Goal: Task Accomplishment & Management: Manage account settings

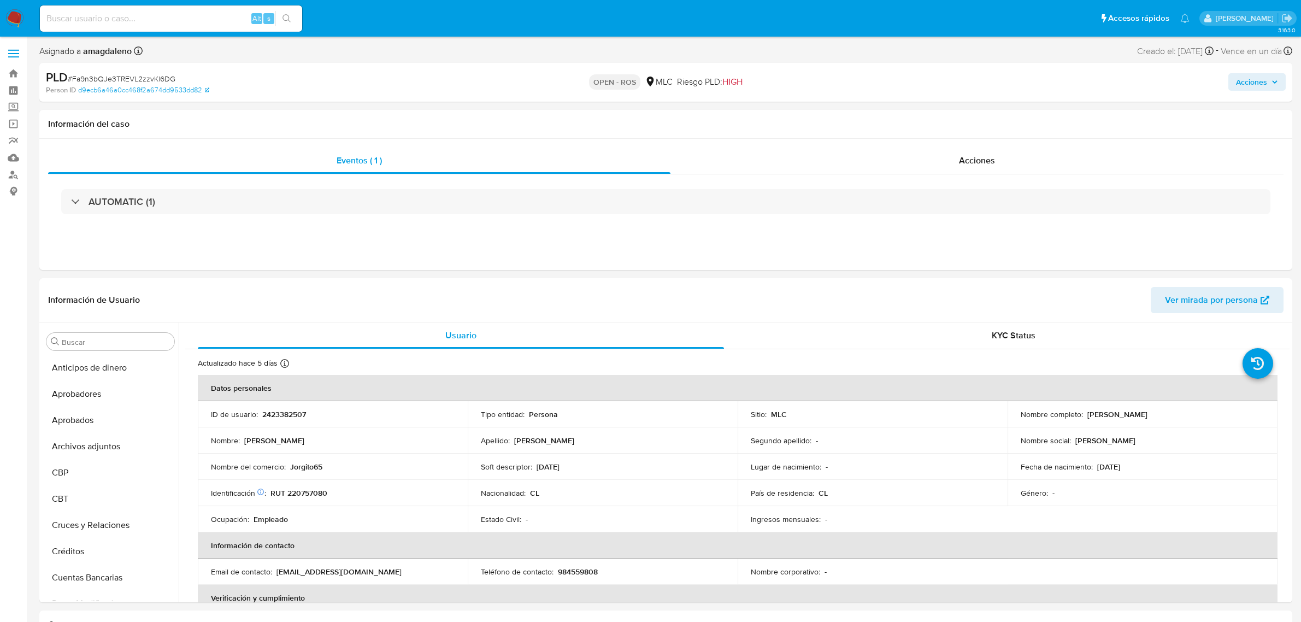
select select "10"
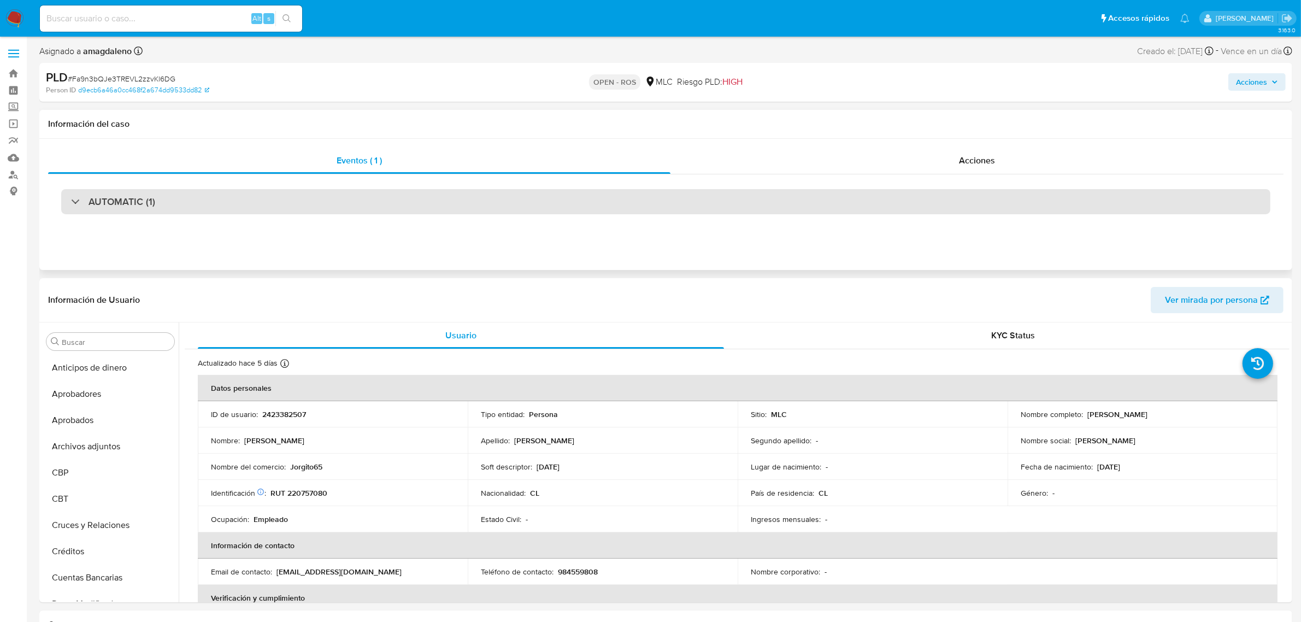
click at [676, 198] on div "AUTOMATIC (1)" at bounding box center [665, 201] width 1209 height 25
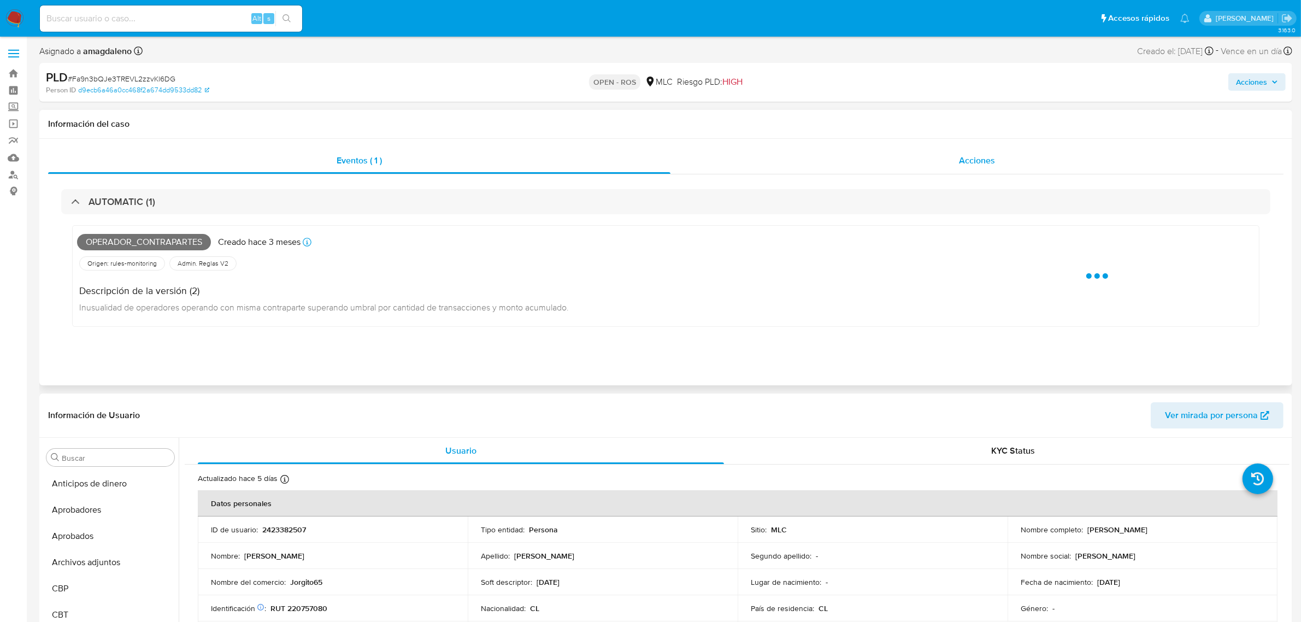
click at [783, 149] on div "Acciones" at bounding box center [976, 161] width 613 height 26
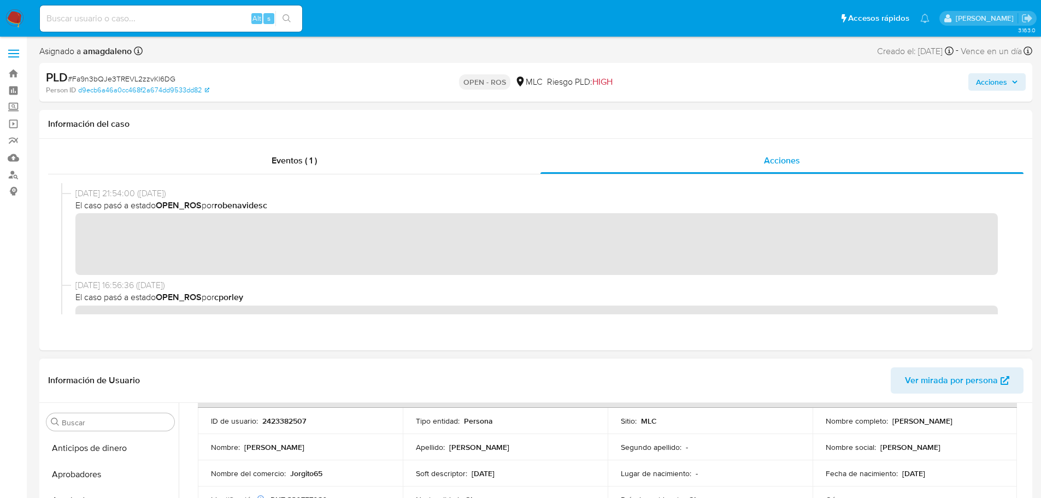
scroll to position [55, 0]
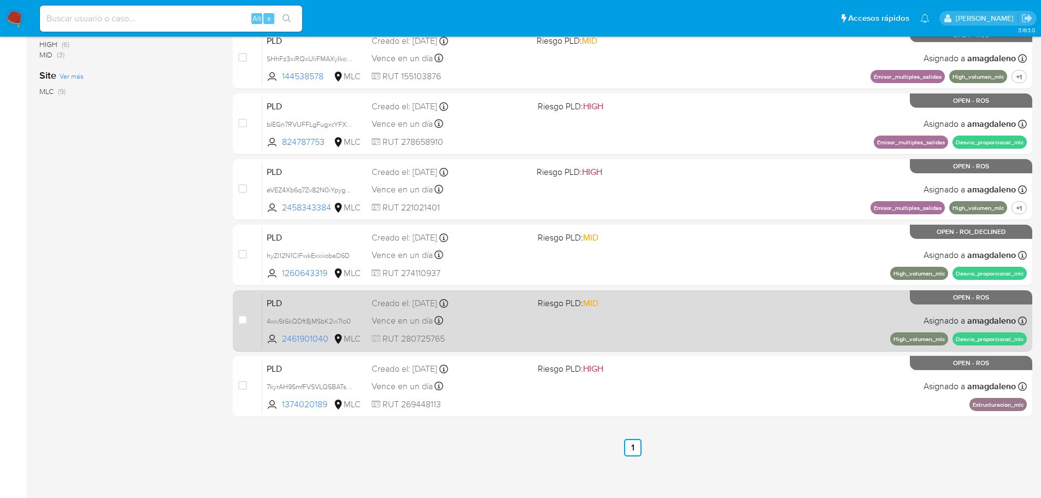
scroll to position [339, 0]
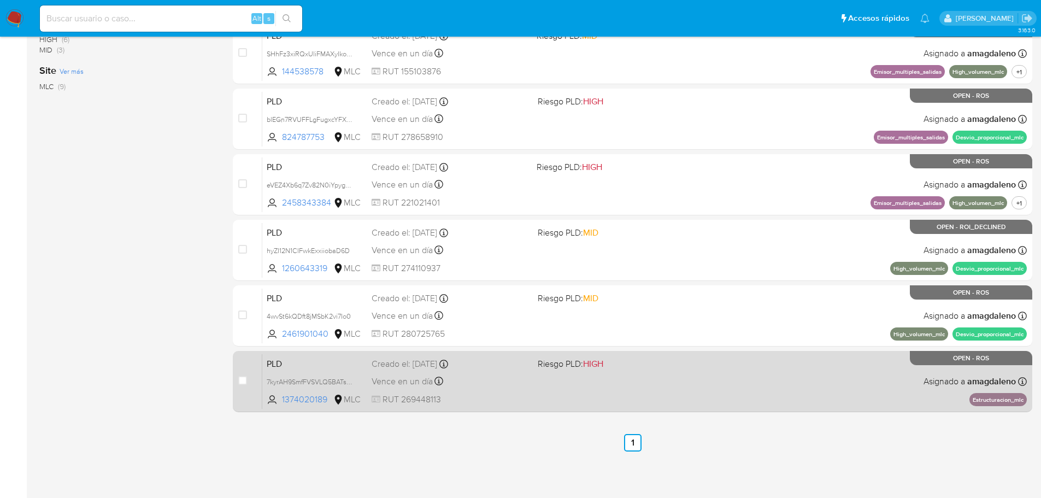
click at [480, 389] on div "PLD 7kyrAH9SmfFVSVLQ5BATs9J1 1374020189 MLC Riesgo PLD: HIGH Creado el: 12/07/2…" at bounding box center [644, 381] width 764 height 55
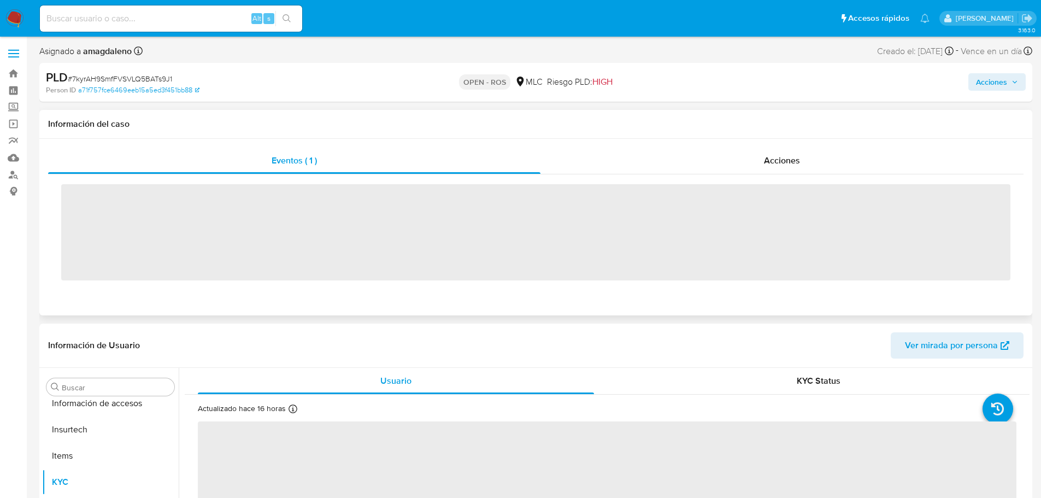
scroll to position [540, 0]
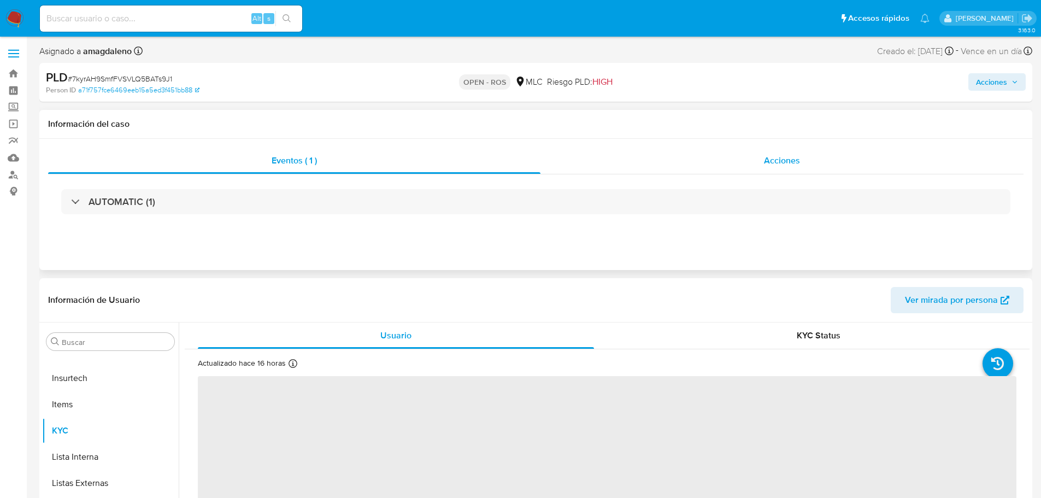
click at [681, 164] on div "Acciones" at bounding box center [781, 161] width 483 height 26
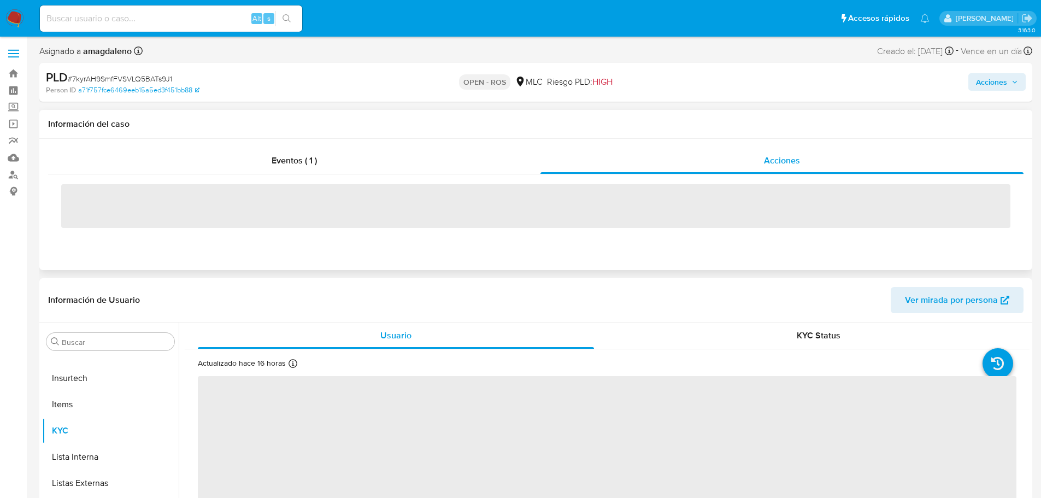
select select "10"
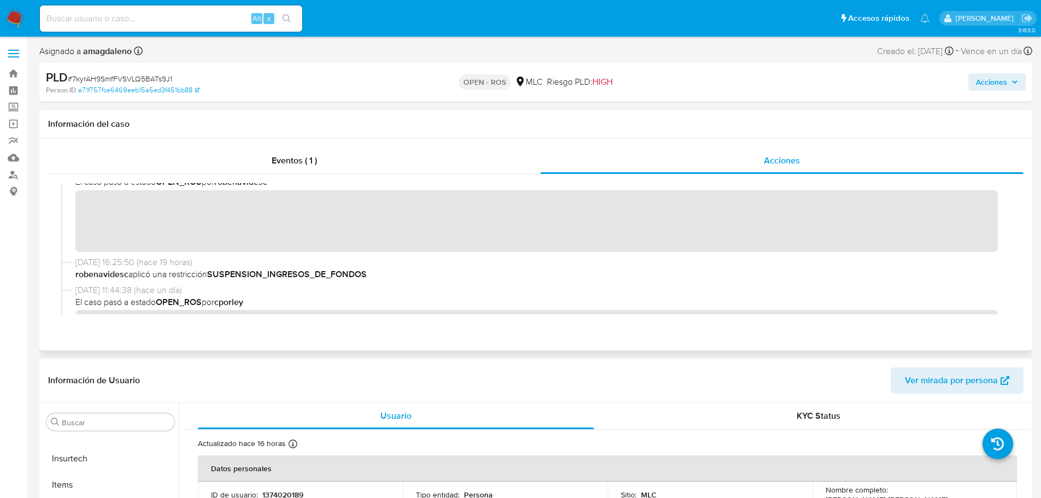
scroll to position [0, 0]
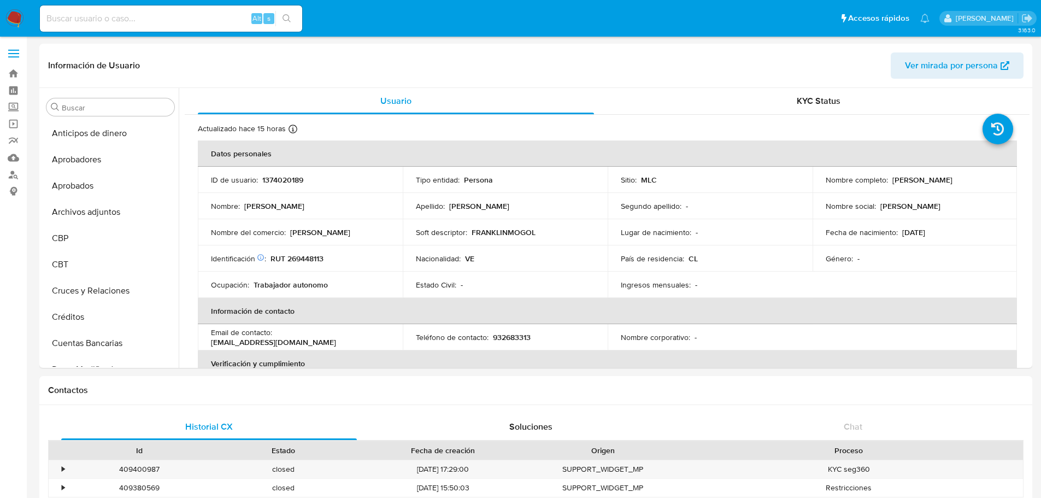
select select "10"
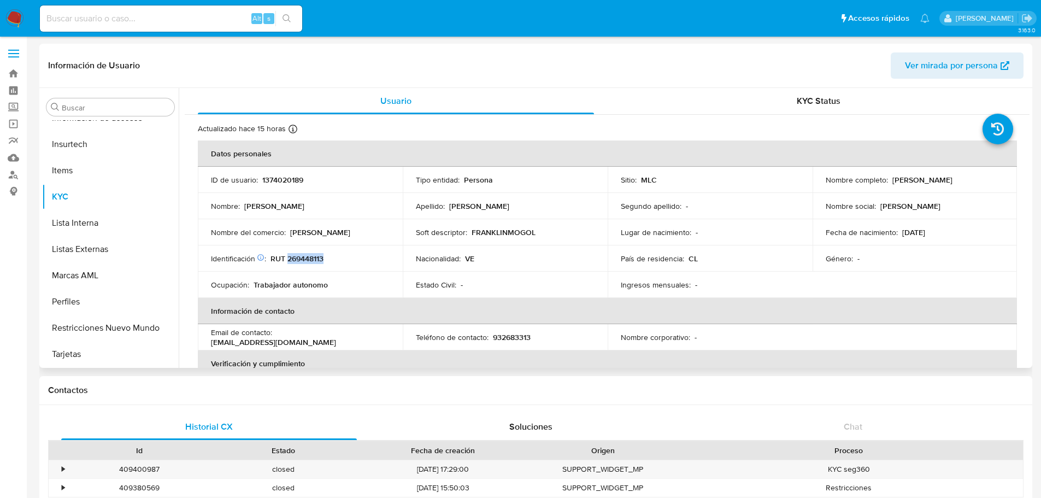
drag, startPoint x: 822, startPoint y: 186, endPoint x: 944, endPoint y: 187, distance: 121.3
click at [944, 185] on div "Nombre completo : Franklin Jose Mogollon Sanchez" at bounding box center [915, 180] width 179 height 10
copy p "[PERSON_NAME]"
click at [310, 255] on p "RUT 269448113" at bounding box center [296, 259] width 53 height 10
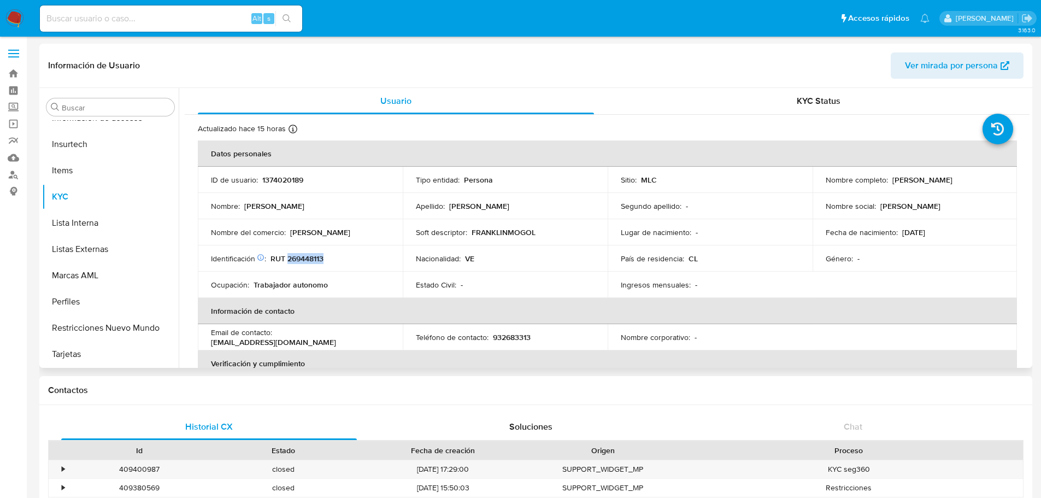
copy p "269448113"
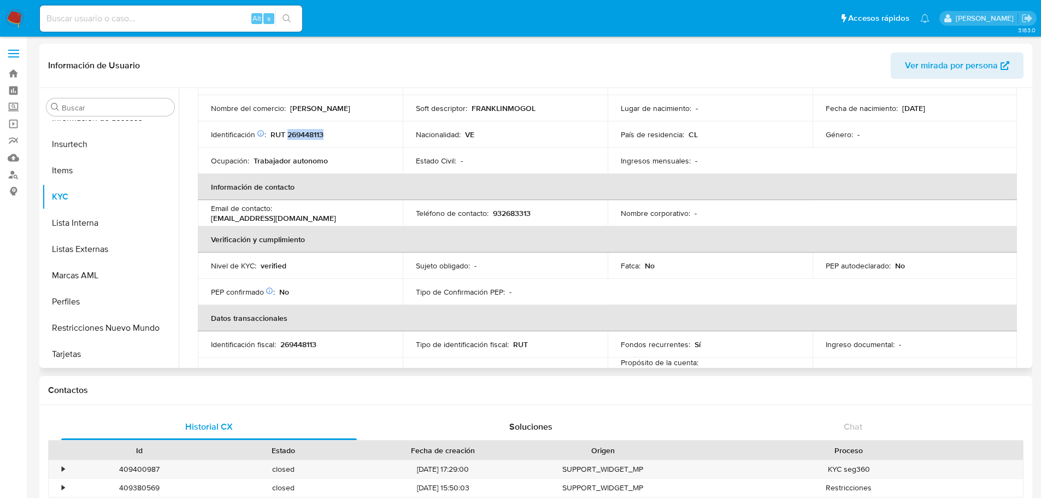
scroll to position [219, 0]
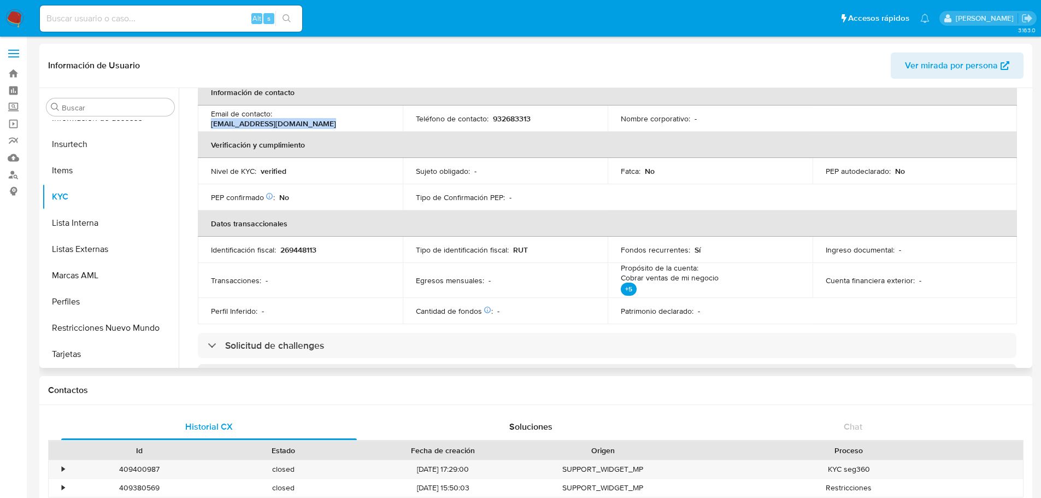
drag, startPoint x: 275, startPoint y: 120, endPoint x: 403, endPoint y: 121, distance: 127.3
click at [403, 121] on tr "Email de contacto : wilmeryemaya64@gmail.com Teléfono de contacto : 932683313 N…" at bounding box center [607, 118] width 819 height 26
copy p "wilmeryemaya64@gmail.com"
click at [415, 291] on td "Egresos mensuales : -" at bounding box center [505, 280] width 205 height 35
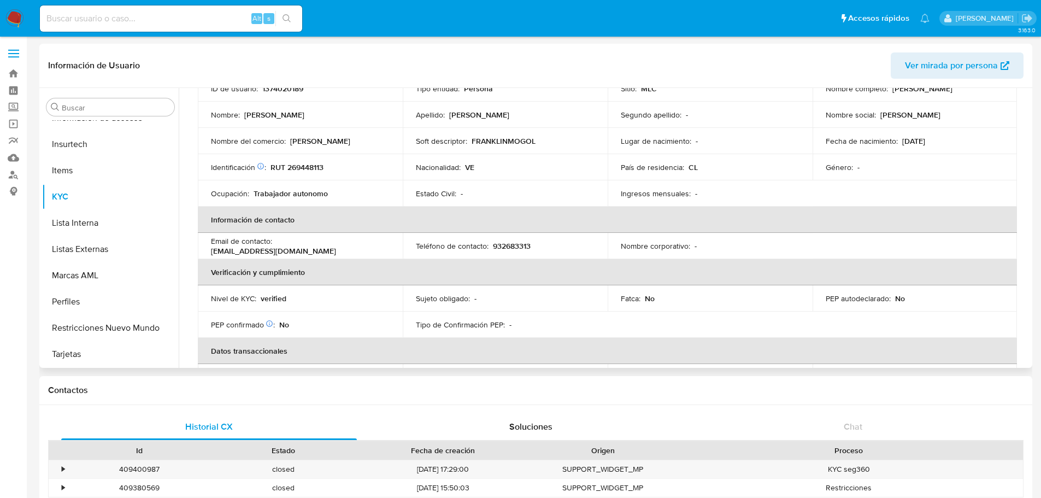
scroll to position [109, 0]
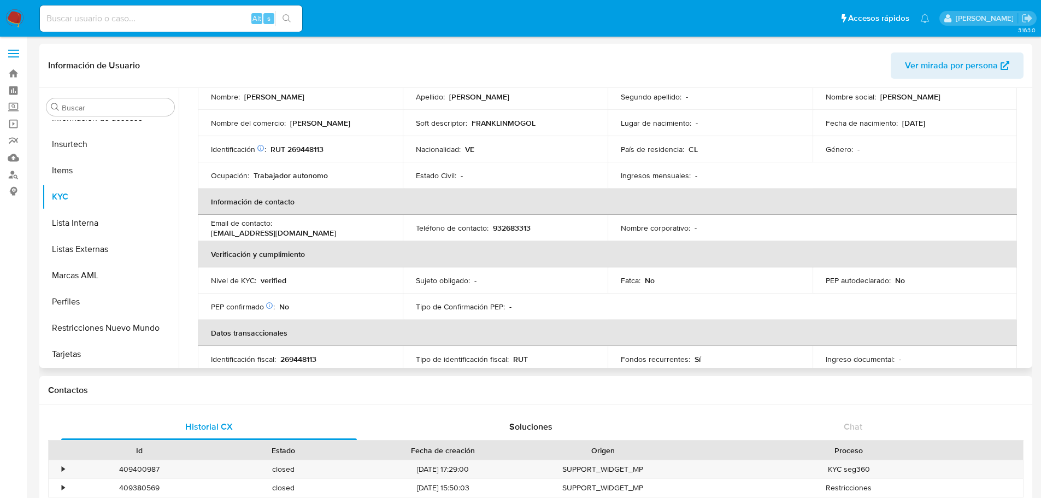
click at [521, 228] on p "932683313" at bounding box center [512, 228] width 38 height 10
copy p "932683313"
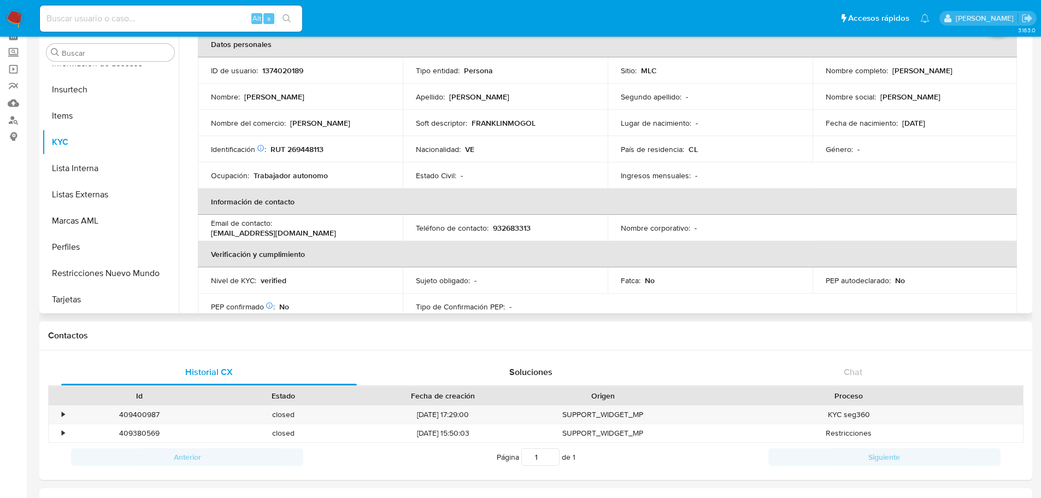
scroll to position [0, 0]
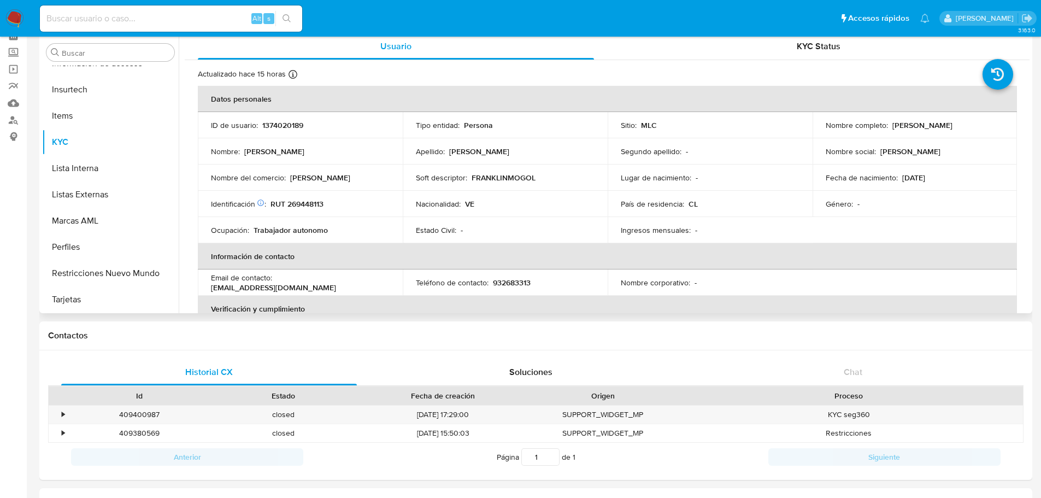
drag, startPoint x: 822, startPoint y: 129, endPoint x: 943, endPoint y: 136, distance: 120.9
click at [943, 136] on td "Nombre completo : Franklin Jose Mogollon Sanchez" at bounding box center [914, 125] width 205 height 26
copy p "Franklin Jose Mogollon Sanchez"
click at [316, 203] on p "RUT 269448113" at bounding box center [296, 204] width 53 height 10
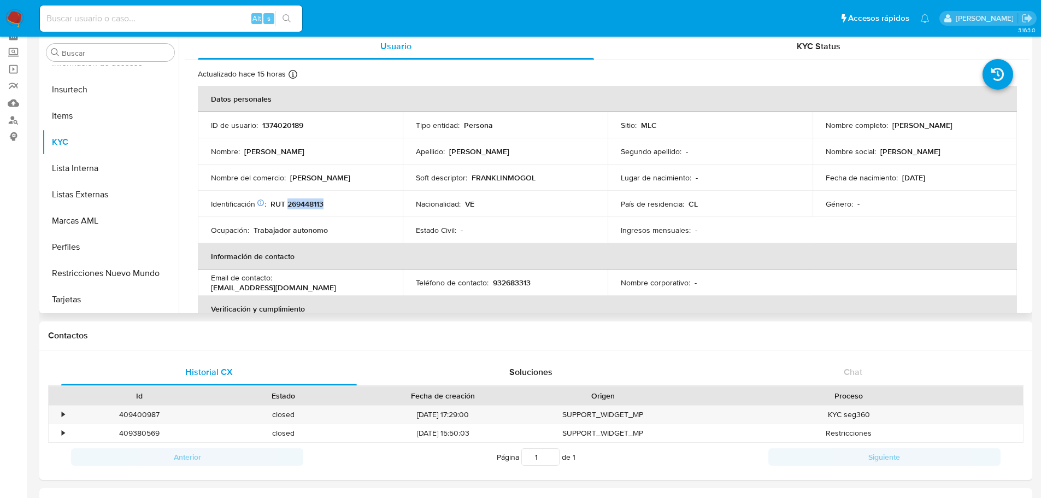
copy p "269448113"
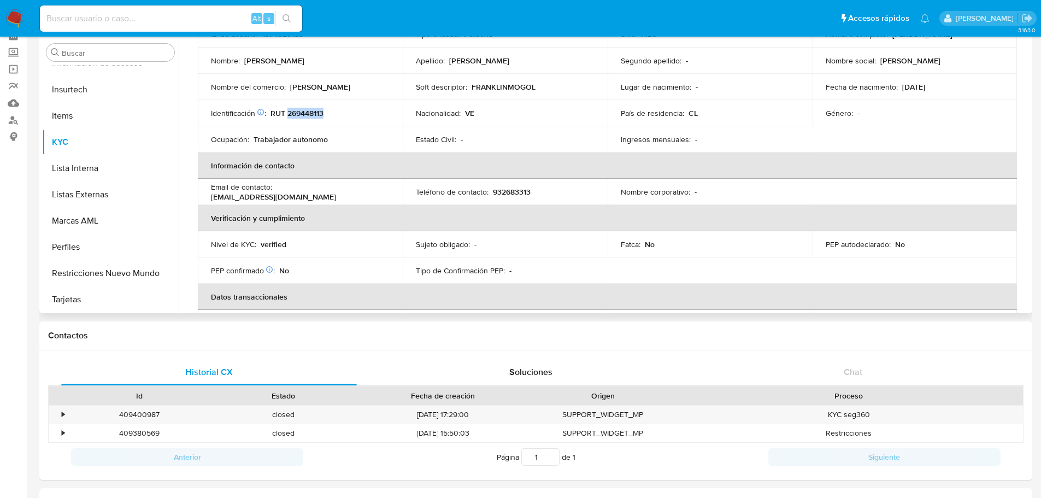
scroll to position [109, 0]
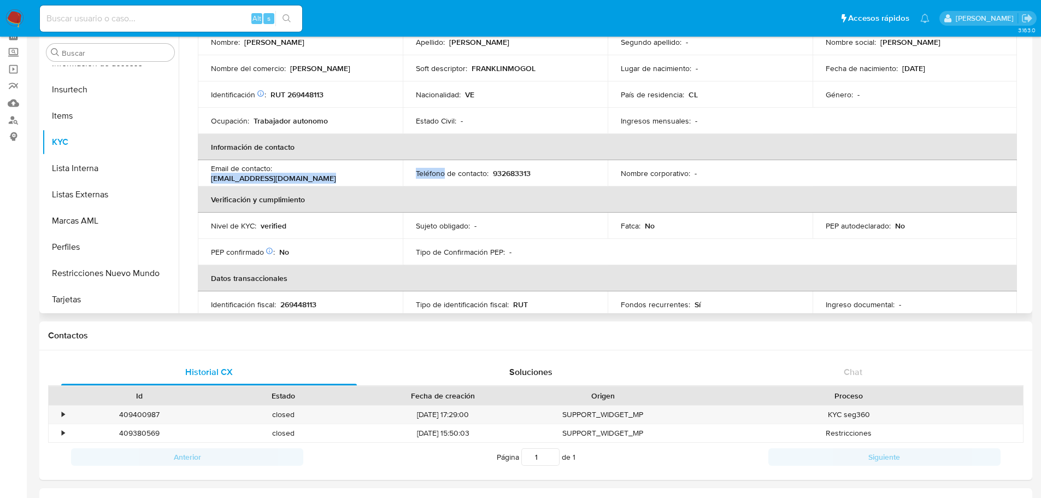
drag, startPoint x: 276, startPoint y: 173, endPoint x: 441, endPoint y: 170, distance: 165.0
click at [441, 170] on tr "Email de contacto : wilmeryemaya64@gmail.com Teléfono de contacto : 932683313 N…" at bounding box center [607, 173] width 819 height 26
copy tr "wilmeryemaya64@gmail.com Teléfono"
click at [514, 169] on p "932683313" at bounding box center [512, 173] width 38 height 10
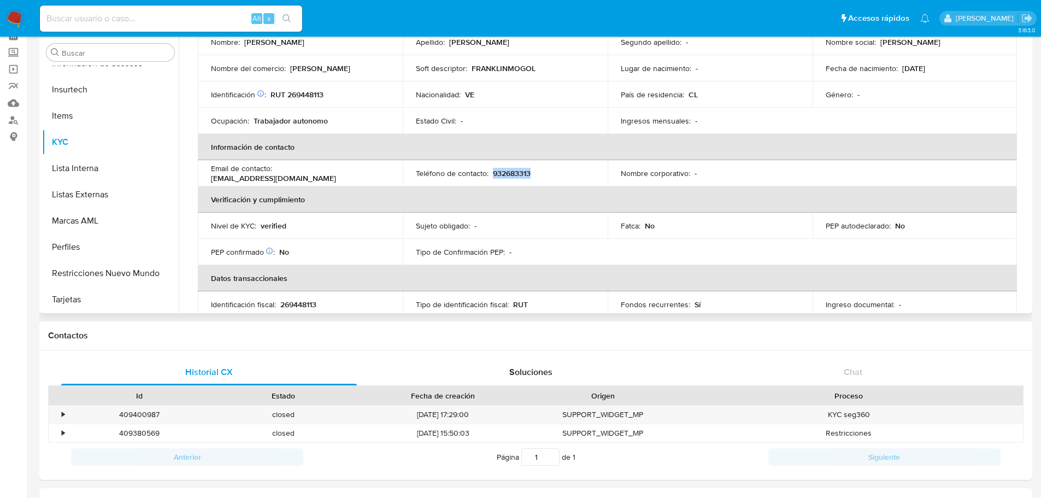
copy p "932683313"
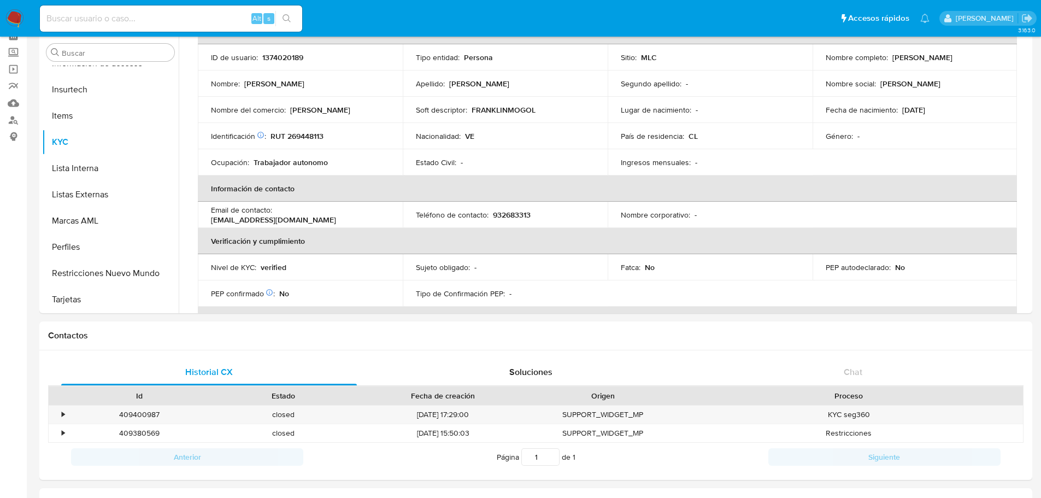
scroll to position [0, 0]
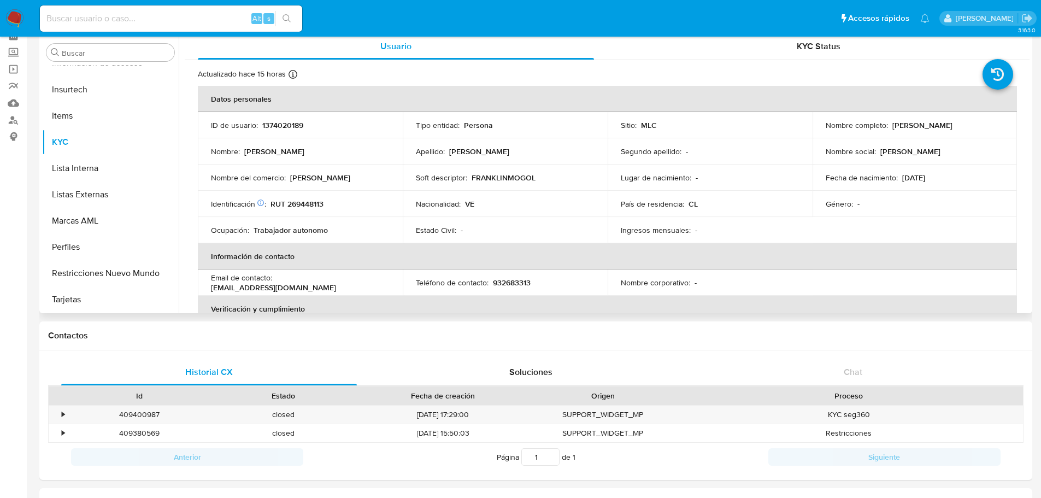
drag, startPoint x: 820, startPoint y: 131, endPoint x: 965, endPoint y: 137, distance: 144.9
click at [965, 137] on td "Nombre completo : Franklin Jose Mogollon Sanchez" at bounding box center [914, 125] width 205 height 26
copy p "Franklin Jose Mogollon Sanchez"
click at [304, 207] on p "RUT 269448113" at bounding box center [296, 204] width 53 height 10
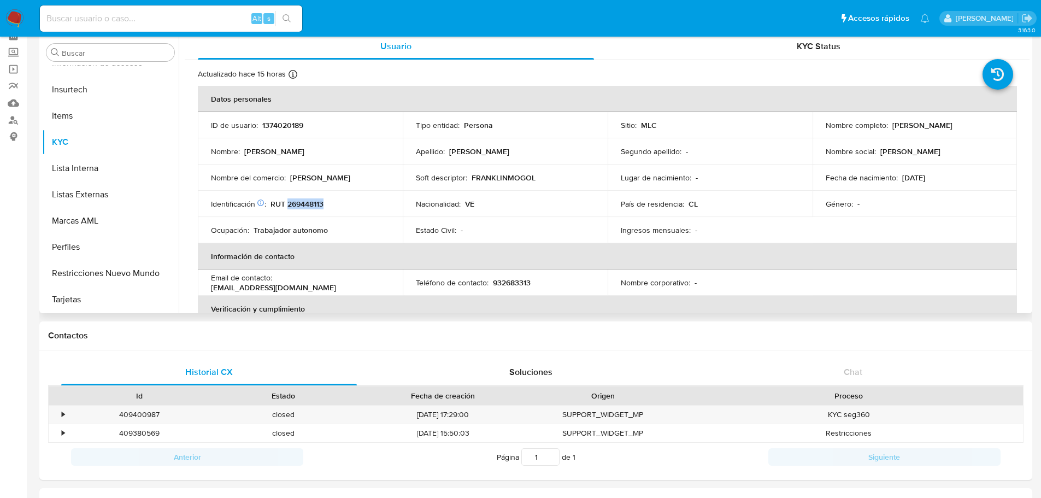
copy p "269448113"
drag, startPoint x: 823, startPoint y: 131, endPoint x: 931, endPoint y: 136, distance: 108.3
click at [931, 136] on td "Nombre completo : Franklin Jose Mogollon Sanchez" at bounding box center [914, 125] width 205 height 26
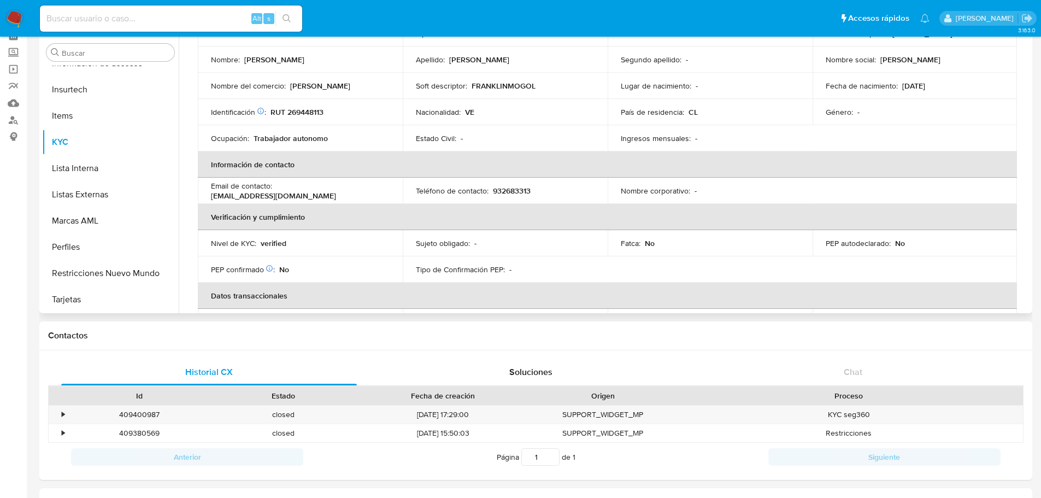
scroll to position [109, 0]
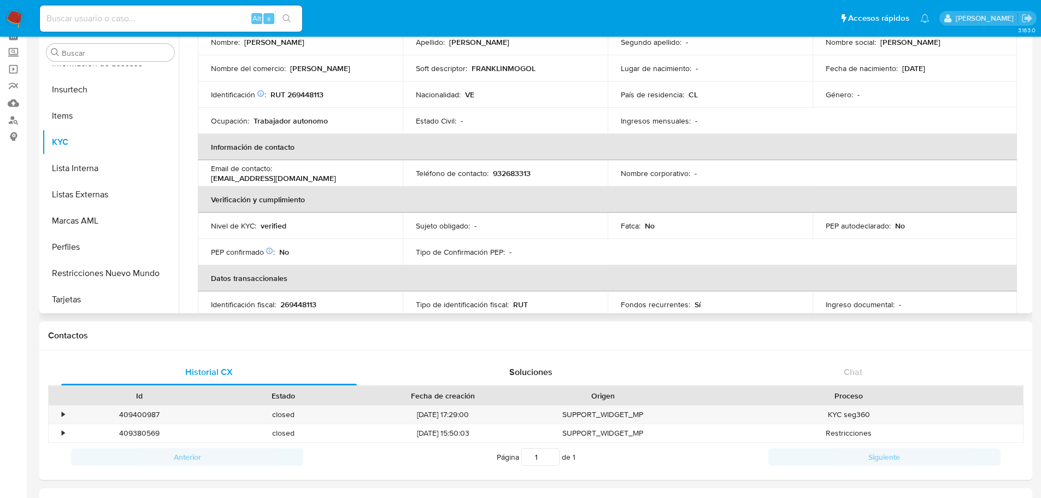
click at [510, 172] on p "932683313" at bounding box center [512, 173] width 38 height 10
drag, startPoint x: 279, startPoint y: 172, endPoint x: 392, endPoint y: 171, distance: 113.1
click at [392, 171] on td "Email de contacto : wilmeryemaya64@gmail.com" at bounding box center [300, 173] width 205 height 26
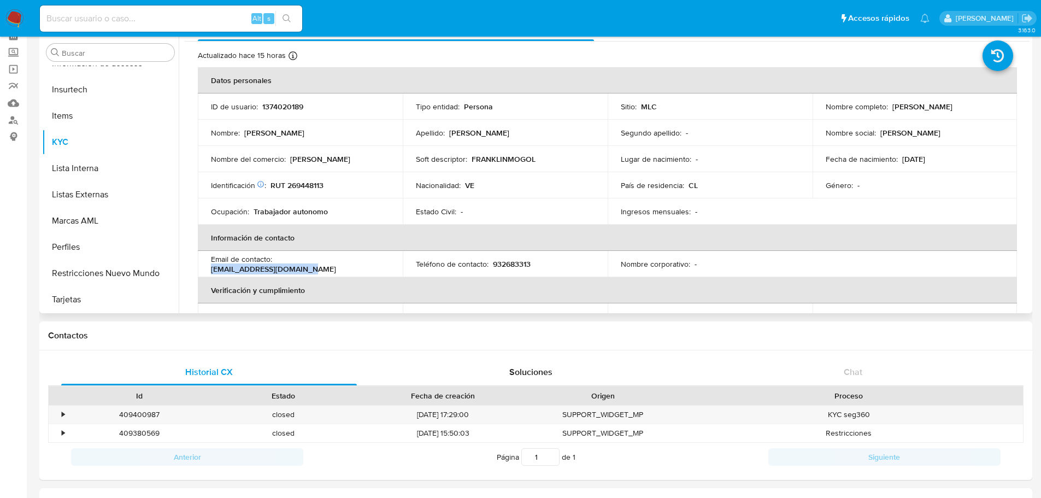
scroll to position [0, 0]
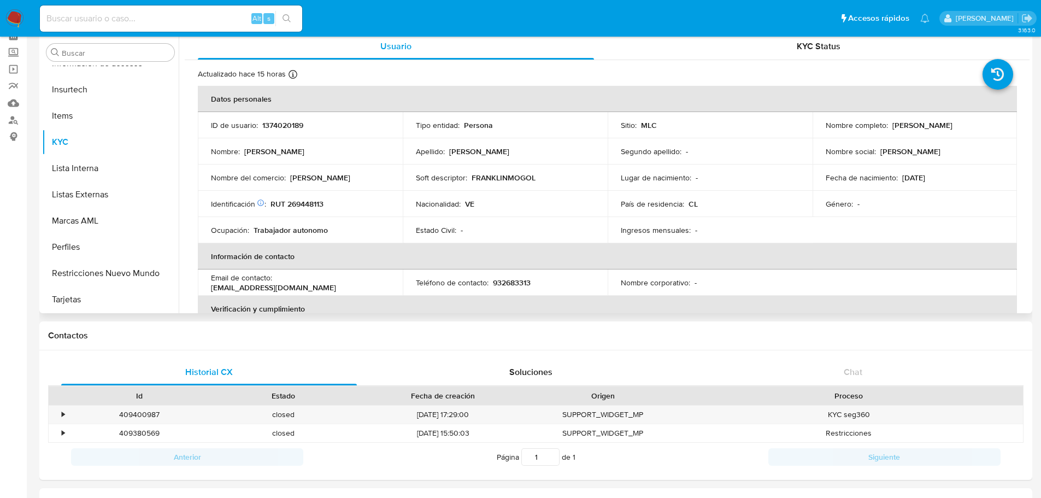
click at [302, 202] on p "RUT 269448113" at bounding box center [296, 204] width 53 height 10
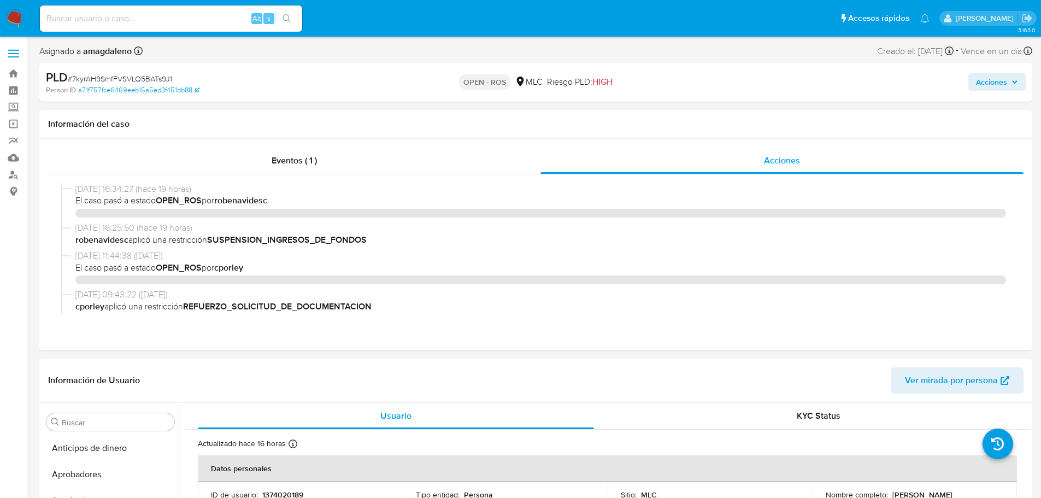
select select "10"
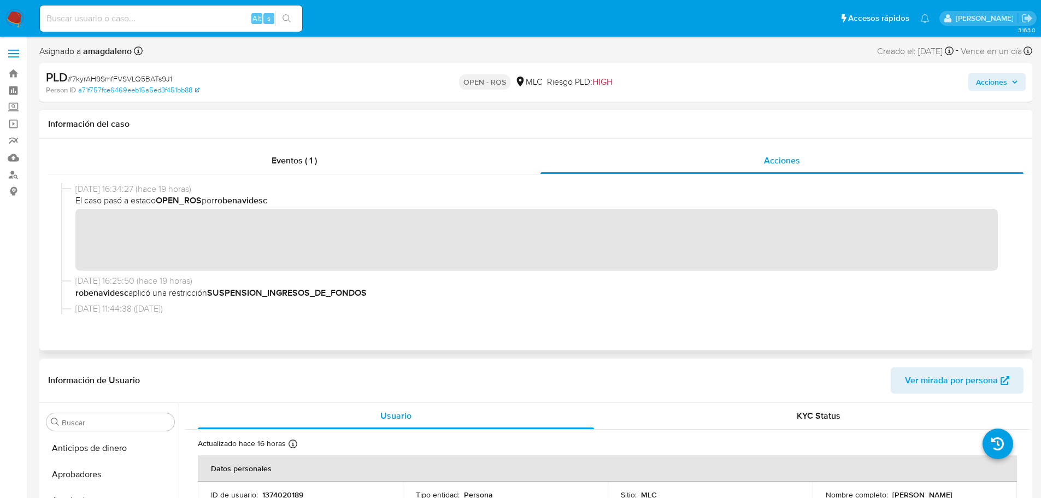
scroll to position [540, 0]
click at [385, 163] on div "Eventos ( 1 )" at bounding box center [294, 161] width 492 height 26
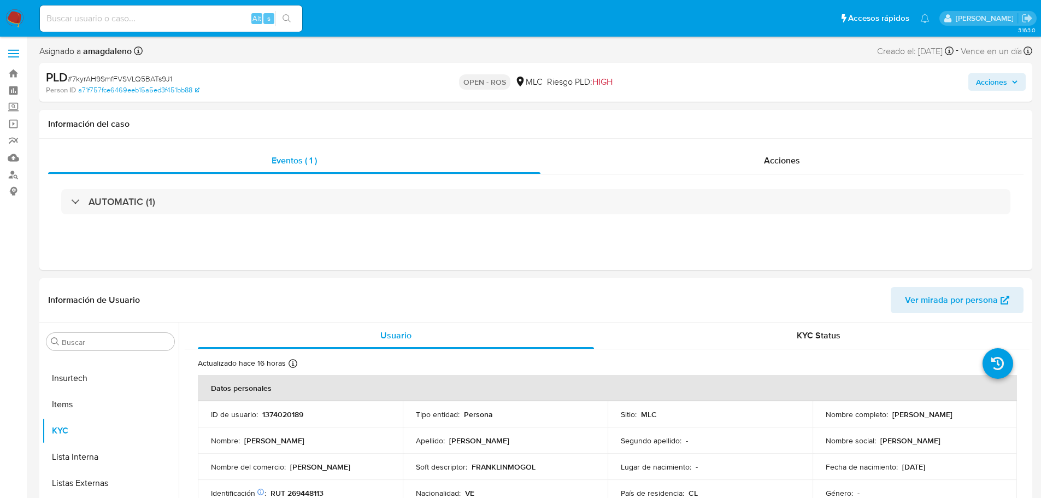
click at [138, 198] on h3 "AUTOMATIC (1)" at bounding box center [122, 202] width 67 height 12
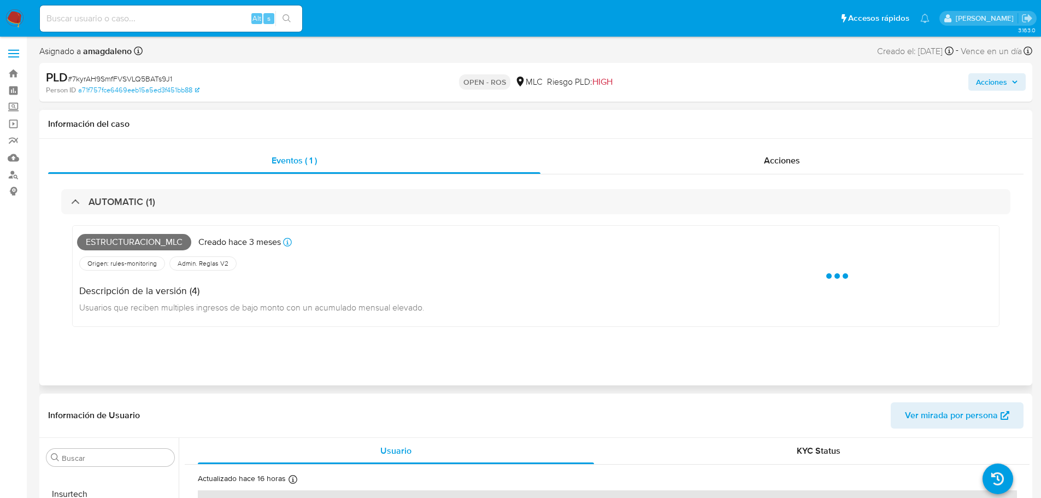
click at [124, 243] on span "Estructuracion_mlc" at bounding box center [134, 242] width 114 height 16
copy span "Estructuracion_mlc"
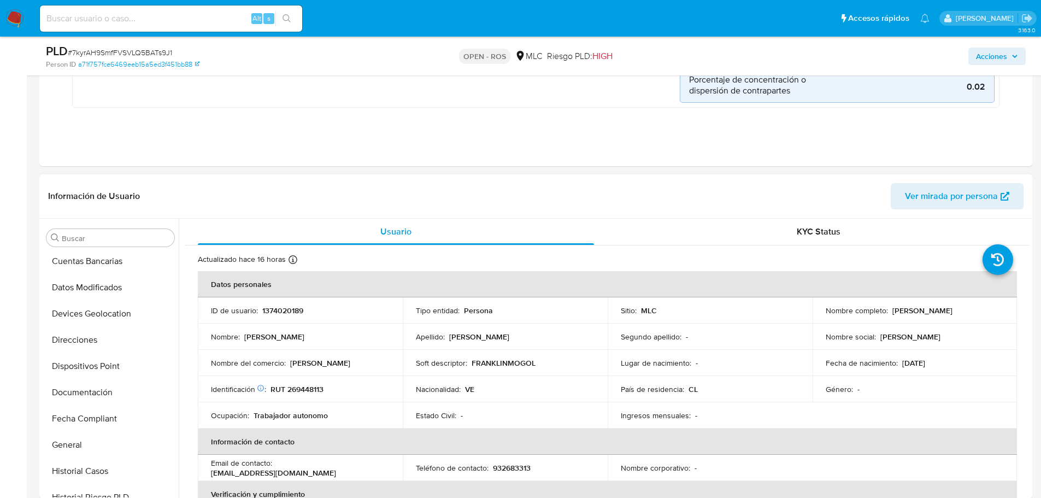
scroll to position [0, 0]
click at [111, 341] on button "Archivos adjuntos" at bounding box center [106, 342] width 128 height 26
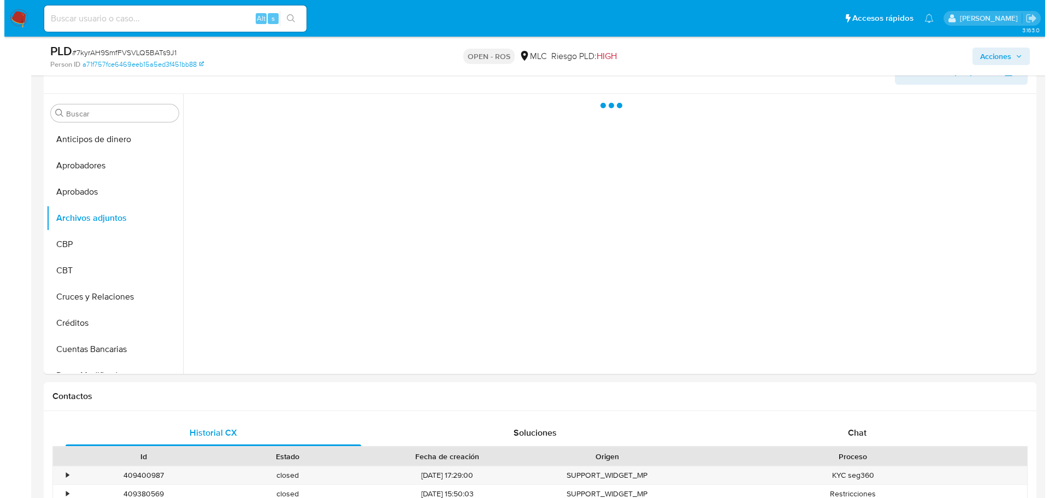
scroll to position [432, 0]
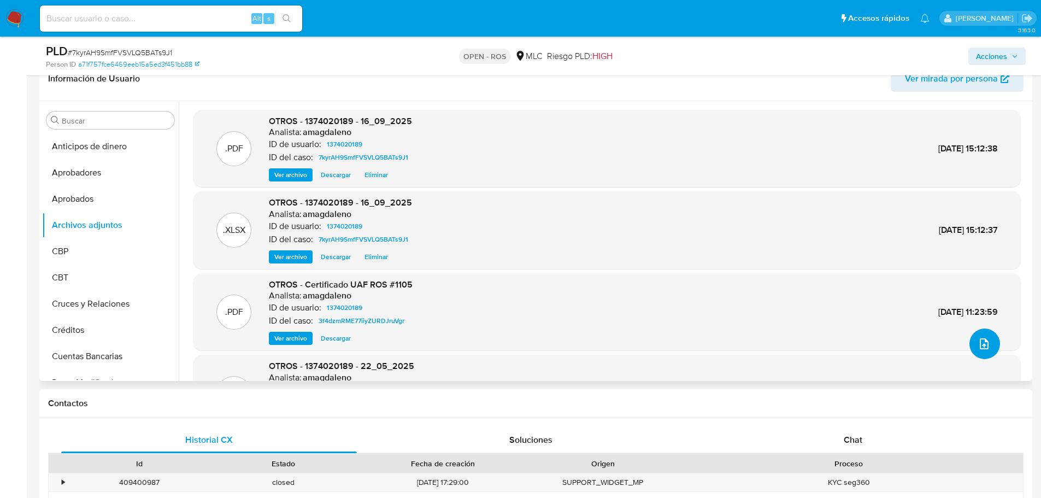
click at [979, 341] on icon "upload-file" at bounding box center [983, 343] width 13 height 13
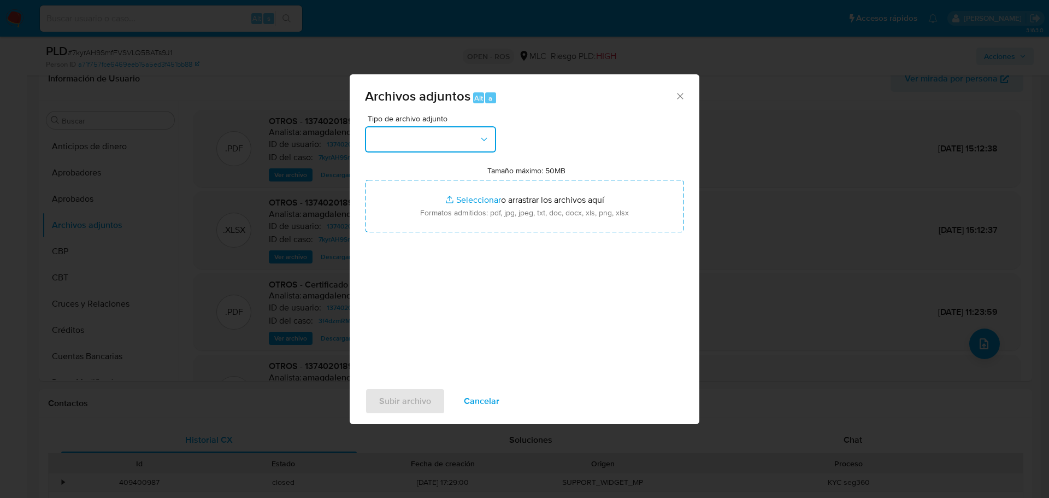
click at [454, 136] on button "button" at bounding box center [430, 139] width 131 height 26
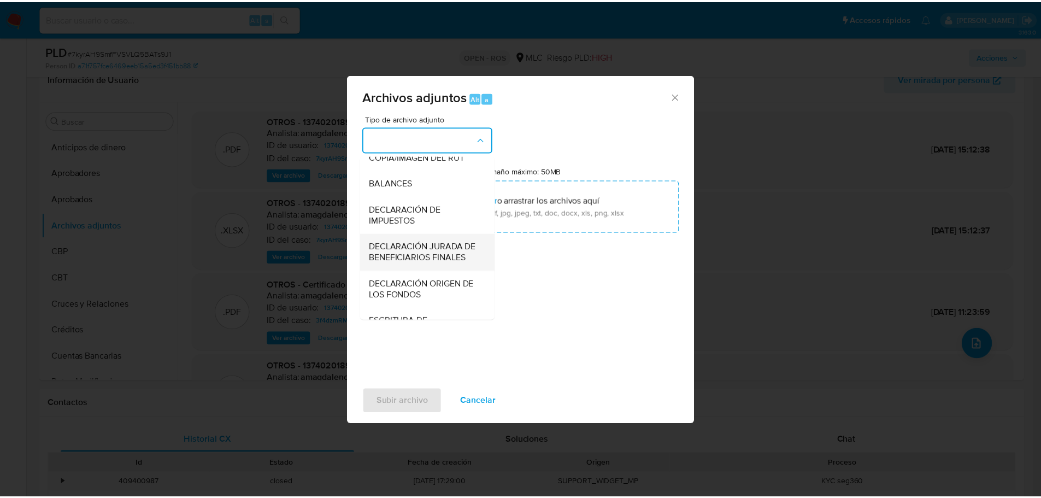
scroll to position [116, 0]
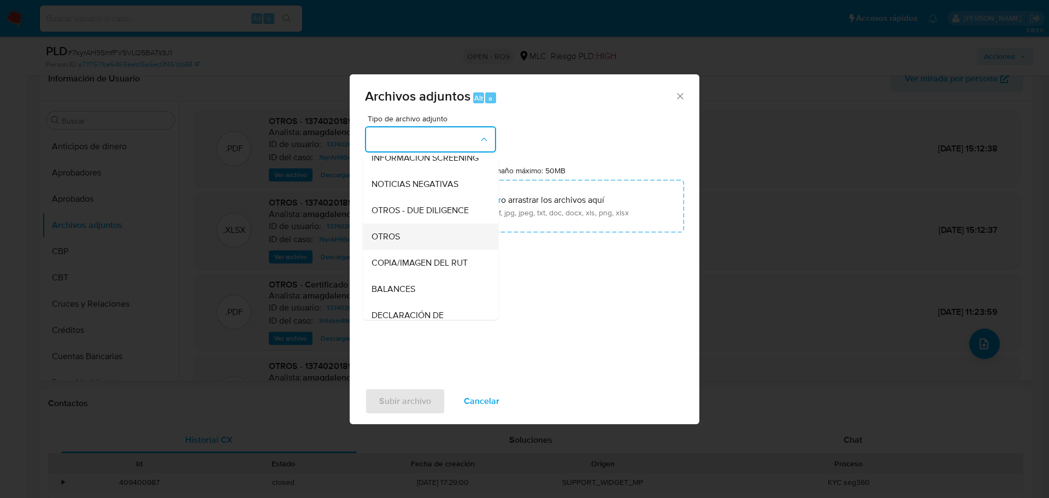
click at [411, 250] on div "OTROS" at bounding box center [427, 236] width 111 height 26
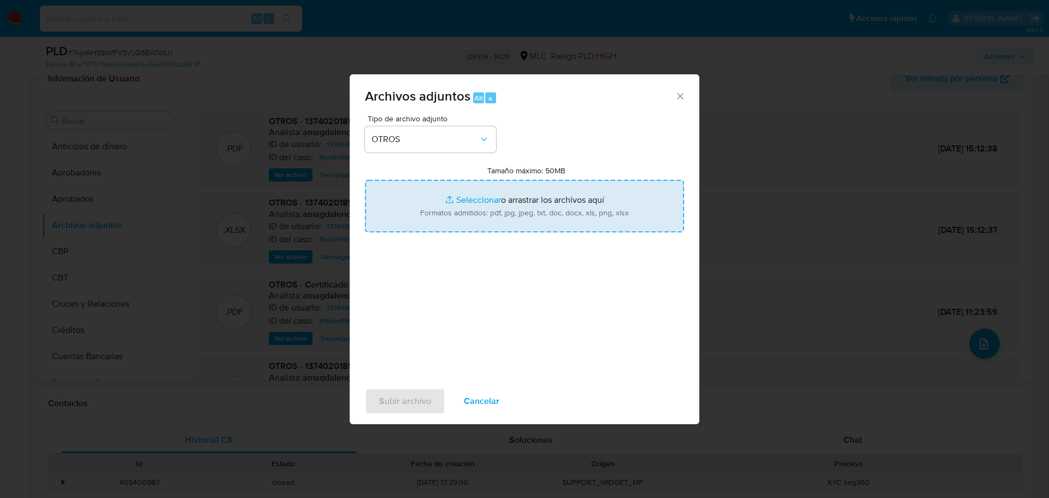
click at [485, 203] on input "Tamaño máximo: 50MB Seleccionar archivos" at bounding box center [524, 206] width 319 height 52
type input "C:\fakepath\Certificado UAF ROS #1375.pdf"
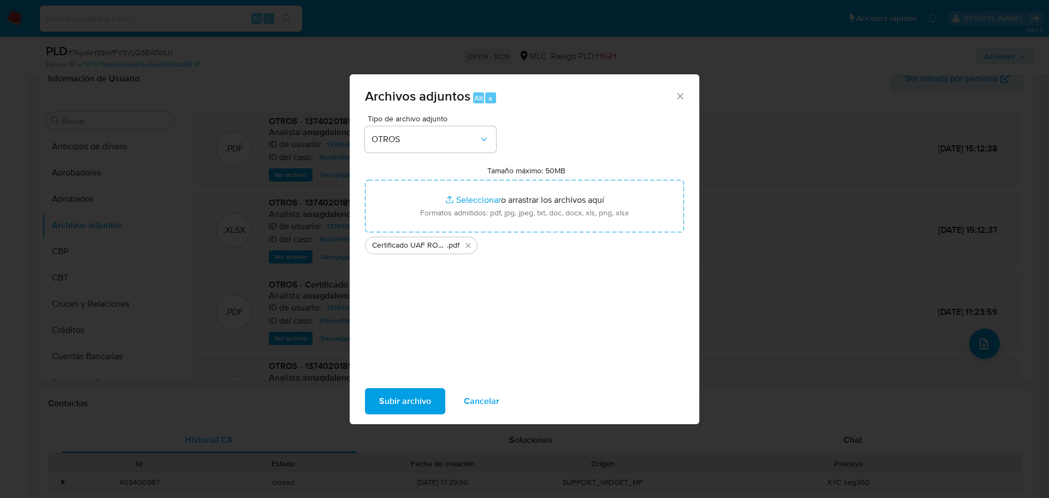
click at [396, 398] on span "Subir archivo" at bounding box center [405, 401] width 52 height 24
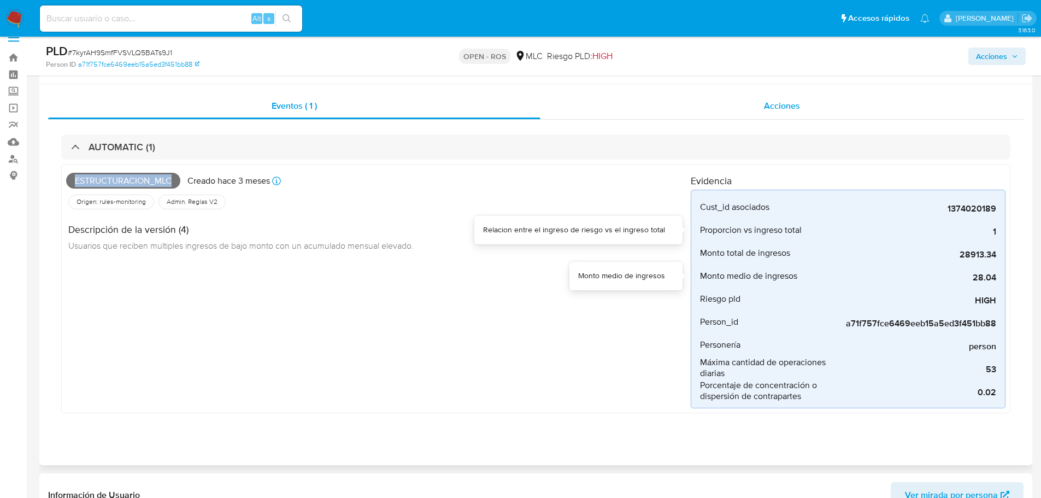
scroll to position [0, 0]
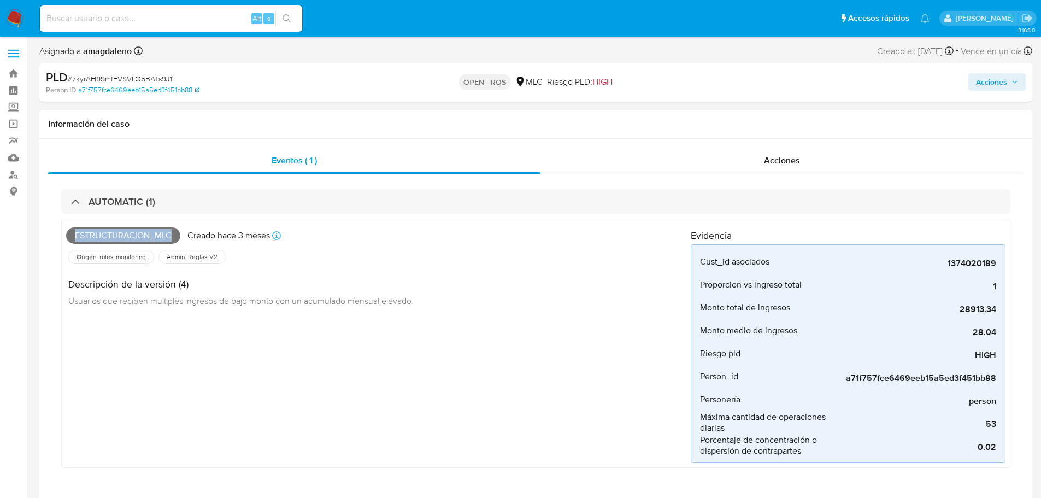
click at [993, 82] on span "Acciones" at bounding box center [991, 81] width 31 height 17
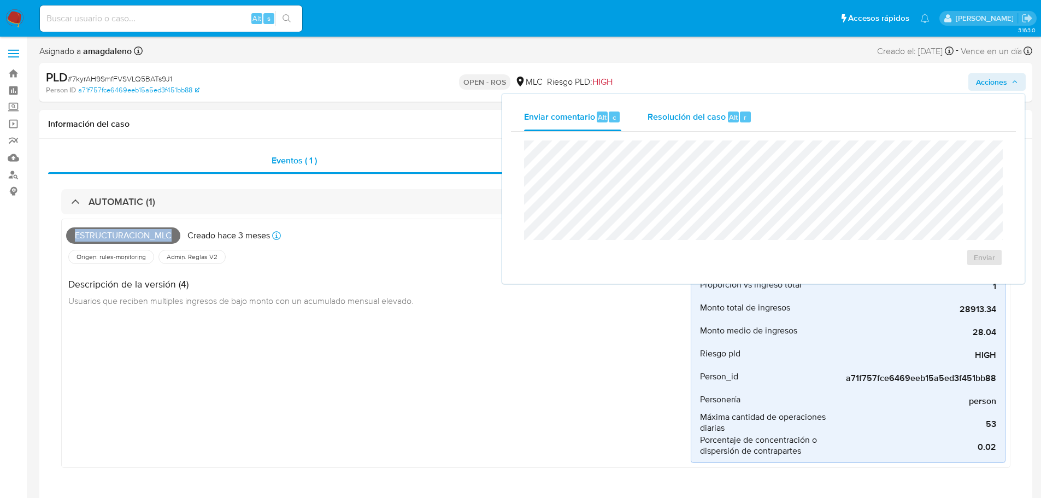
click at [676, 121] on span "Resolución del caso" at bounding box center [686, 116] width 78 height 13
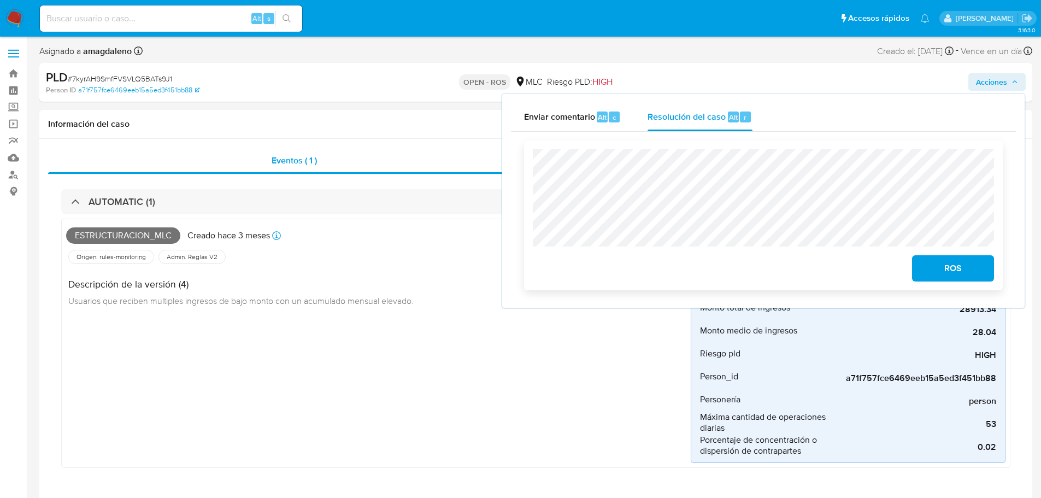
click at [959, 272] on span "ROS" at bounding box center [953, 268] width 54 height 24
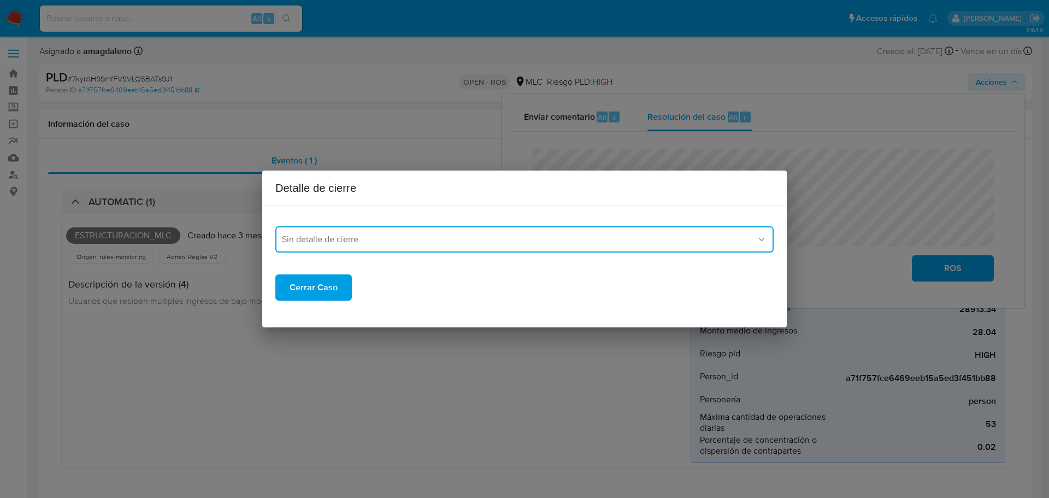
click at [329, 232] on button "Sin detalle de cierre" at bounding box center [524, 239] width 498 height 26
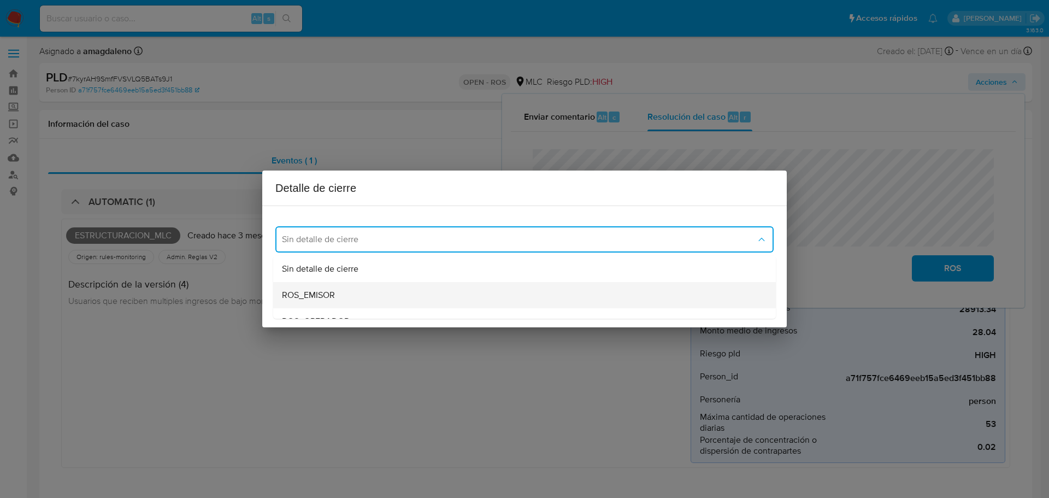
click at [359, 298] on div "ROS_EMISOR" at bounding box center [521, 295] width 479 height 26
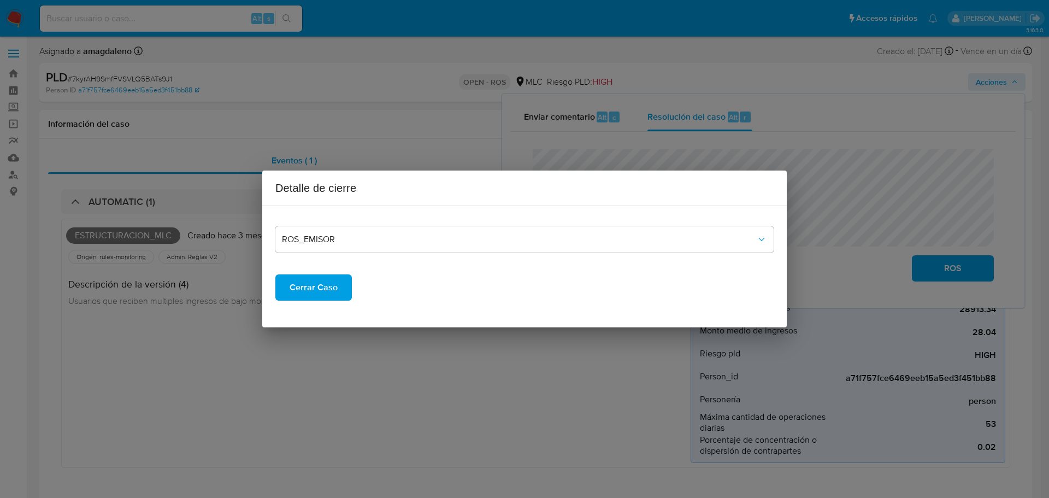
click at [313, 291] on span "Cerrar Caso" at bounding box center [314, 287] width 48 height 24
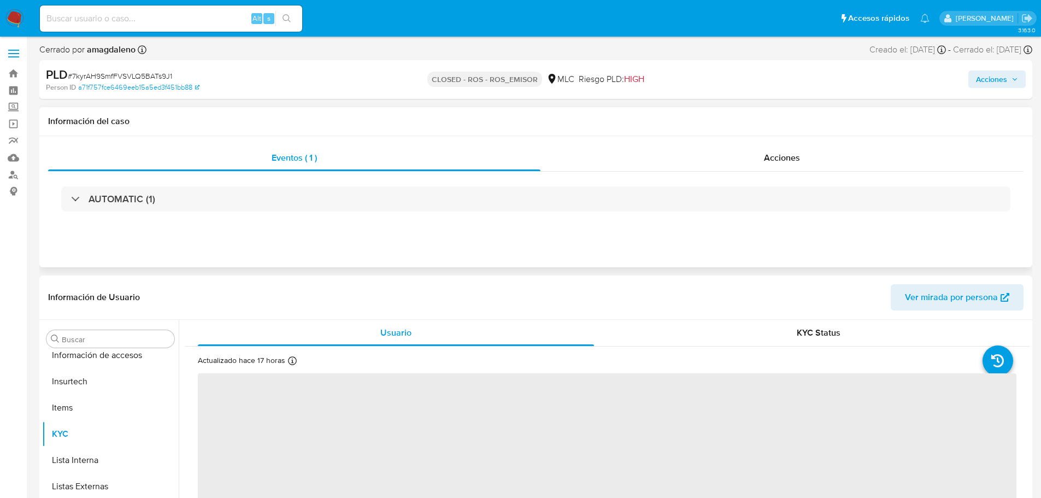
scroll to position [540, 0]
select select "10"
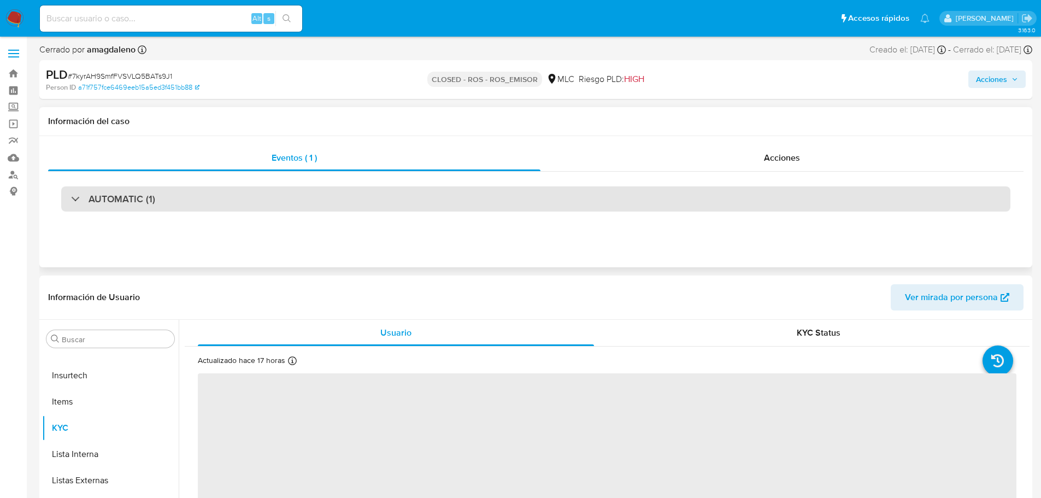
click at [364, 205] on div "AUTOMATIC (1)" at bounding box center [535, 198] width 949 height 25
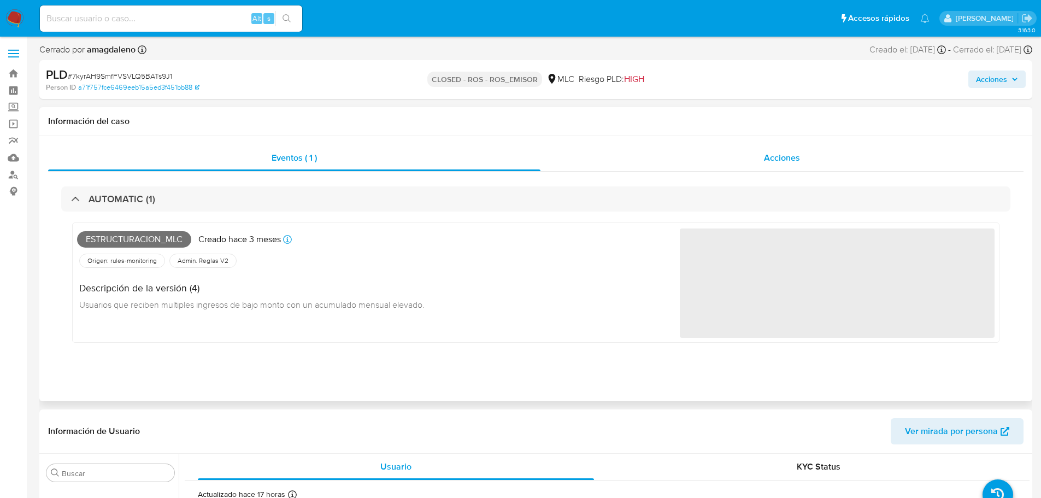
click at [608, 146] on div "Acciones" at bounding box center [781, 158] width 483 height 26
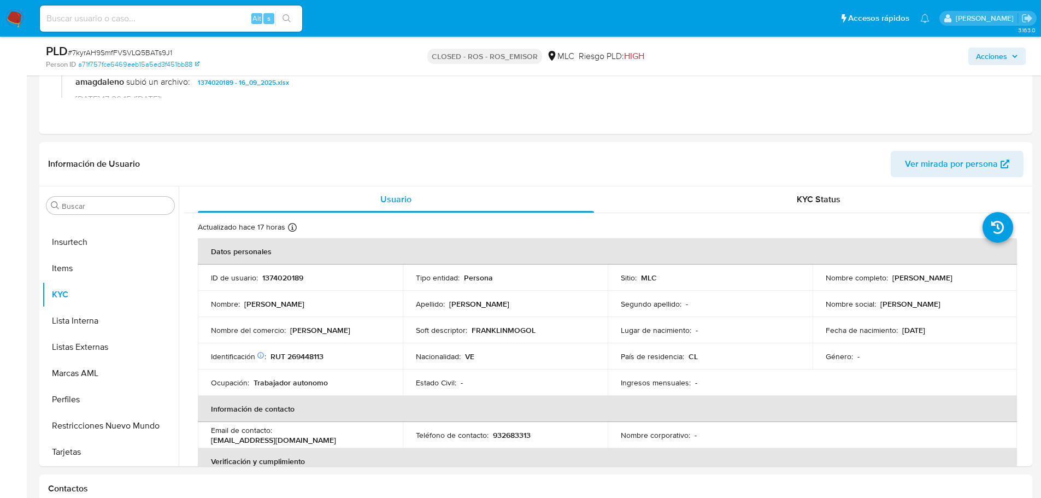
scroll to position [164, 0]
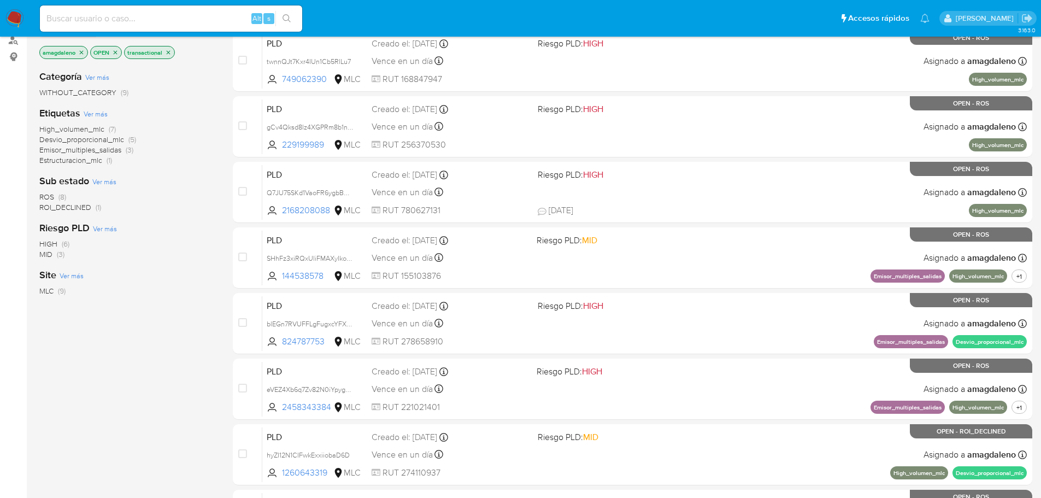
scroll to position [66, 0]
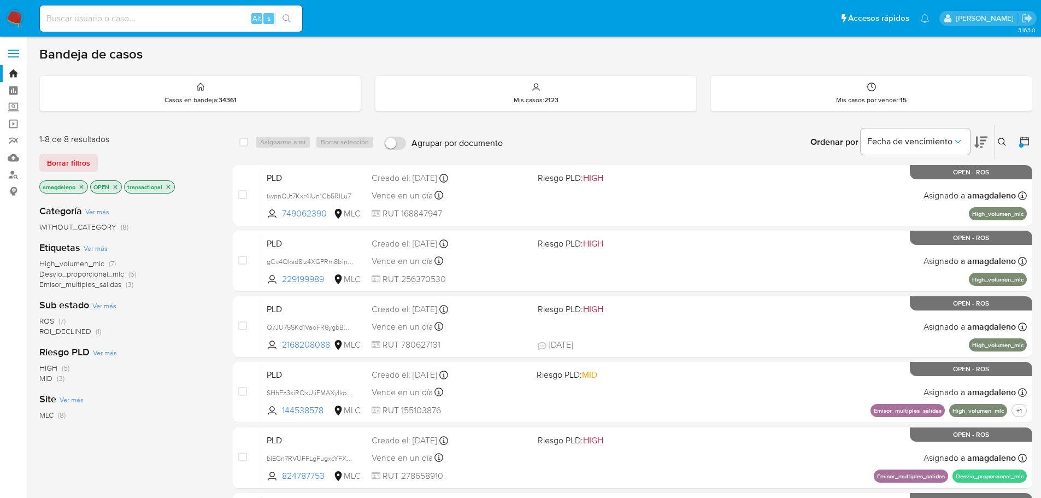
click at [195, 217] on div "Categoría Ver más WITHOUT_CATEGORY (8)" at bounding box center [127, 218] width 176 height 28
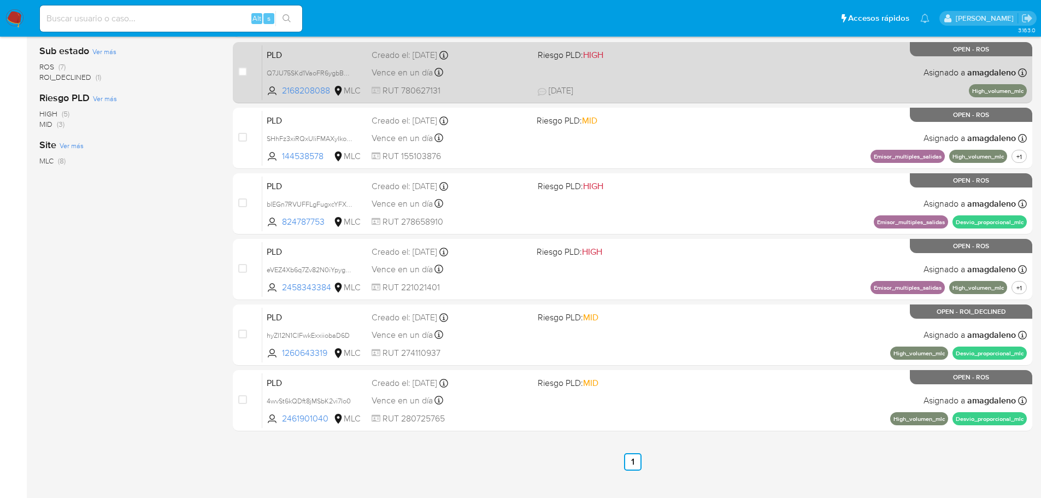
scroll to position [273, 0]
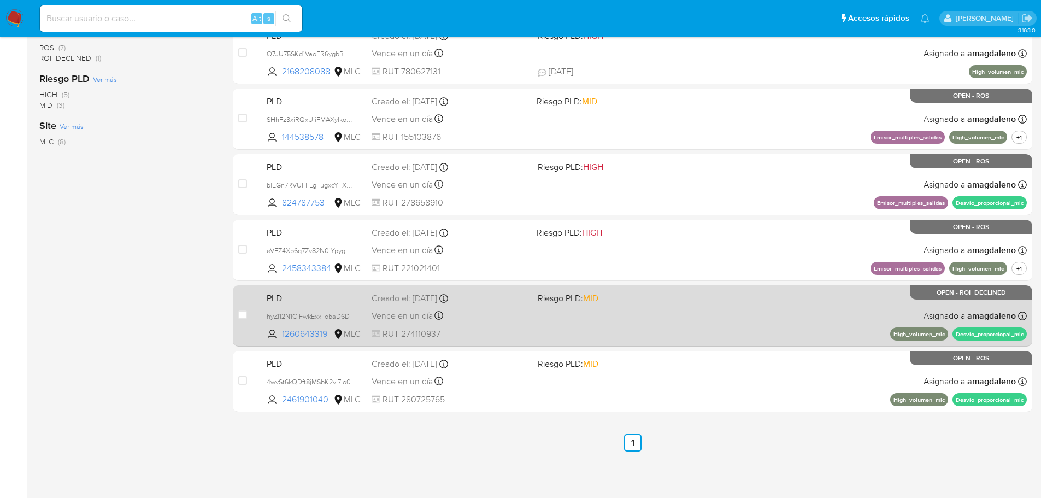
click at [621, 316] on span at bounding box center [616, 315] width 157 height 2
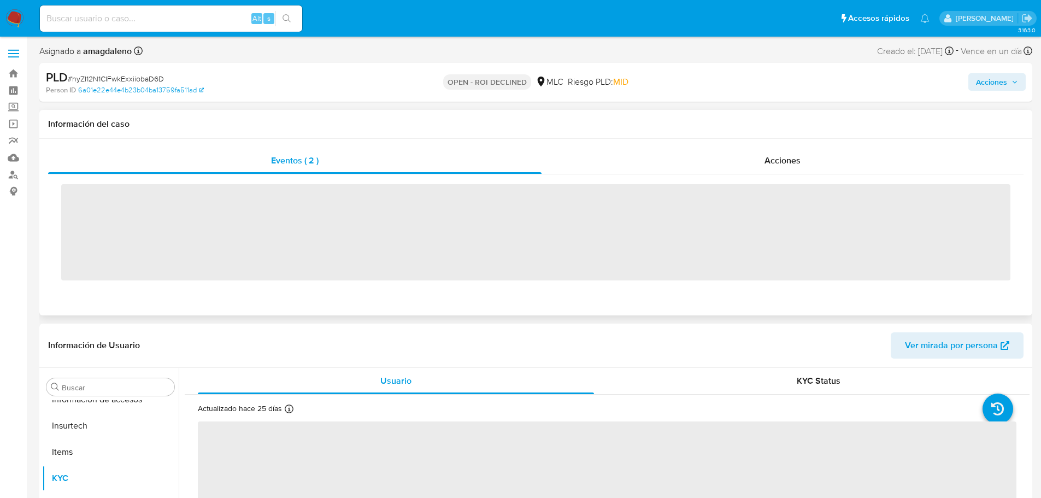
scroll to position [540, 0]
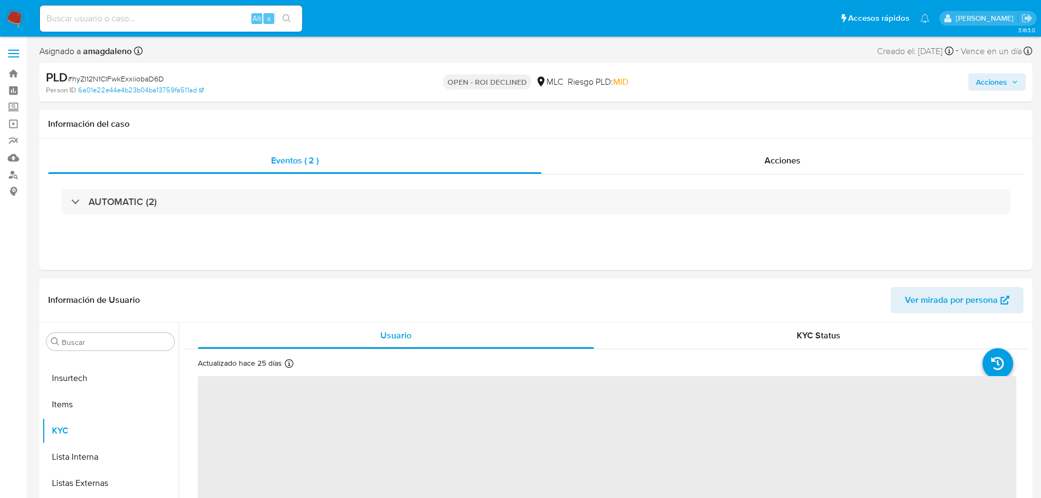
click at [995, 89] on span "Acciones" at bounding box center [991, 81] width 31 height 17
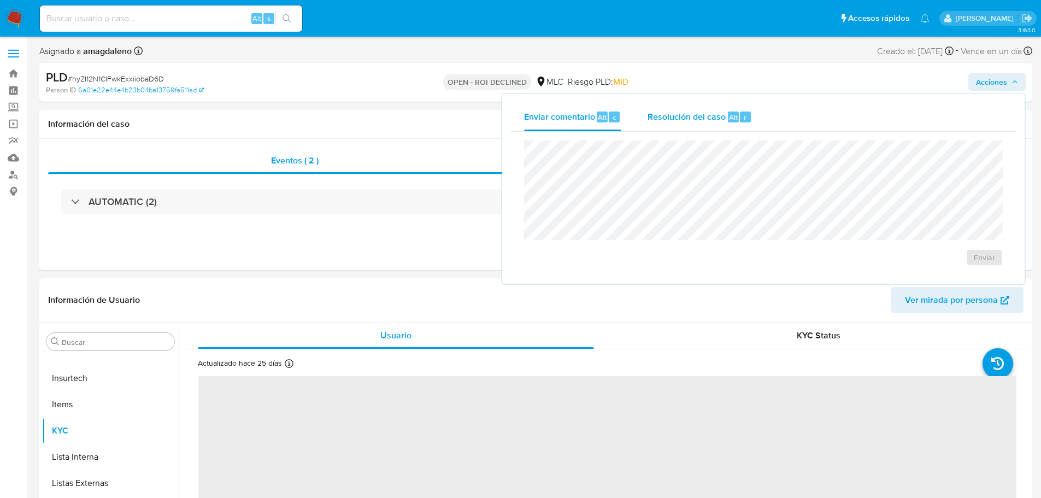
click at [702, 121] on span "Resolución del caso" at bounding box center [686, 116] width 78 height 13
select select "10"
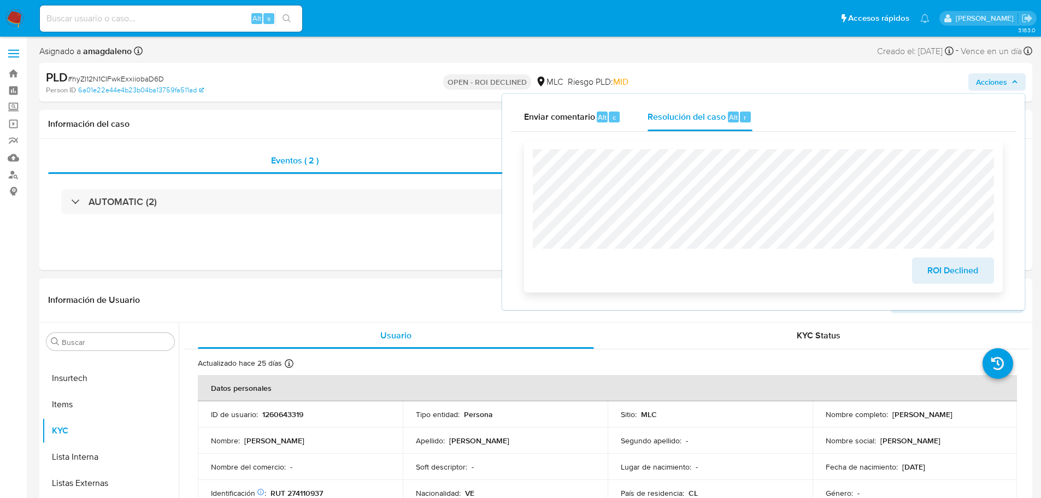
click at [949, 267] on span "ROI Declined" at bounding box center [953, 270] width 54 height 24
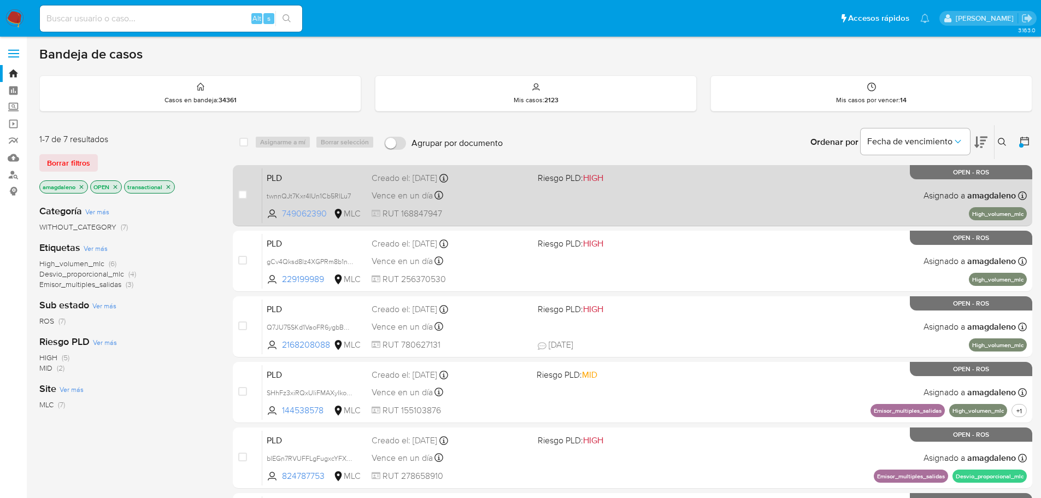
click at [307, 215] on span "749062390" at bounding box center [306, 214] width 49 height 12
click at [313, 194] on span "twnnQJt7Kxr4IUn1Cb5RlLu7" at bounding box center [309, 195] width 84 height 12
click at [515, 199] on div "Vence en un día Vence el [DATE] 16:09:03" at bounding box center [450, 195] width 157 height 15
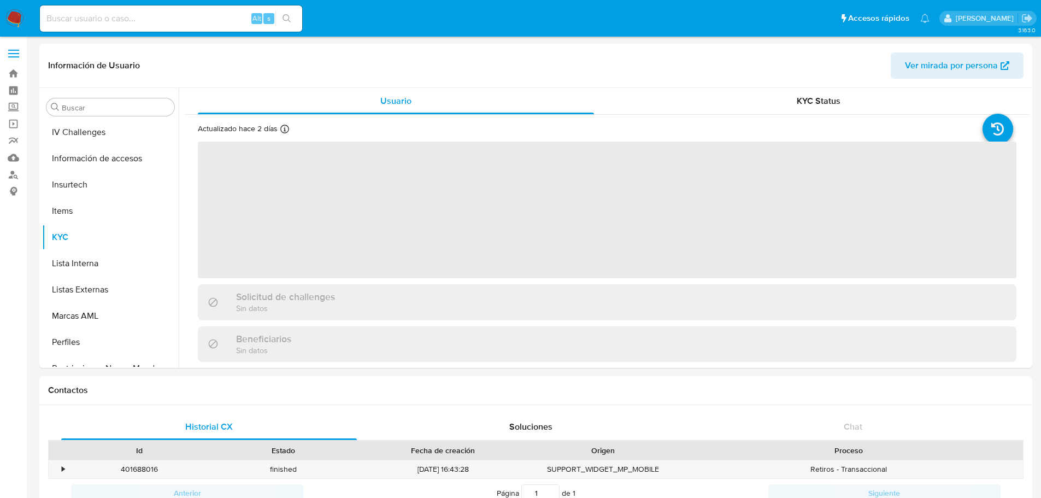
scroll to position [534, 0]
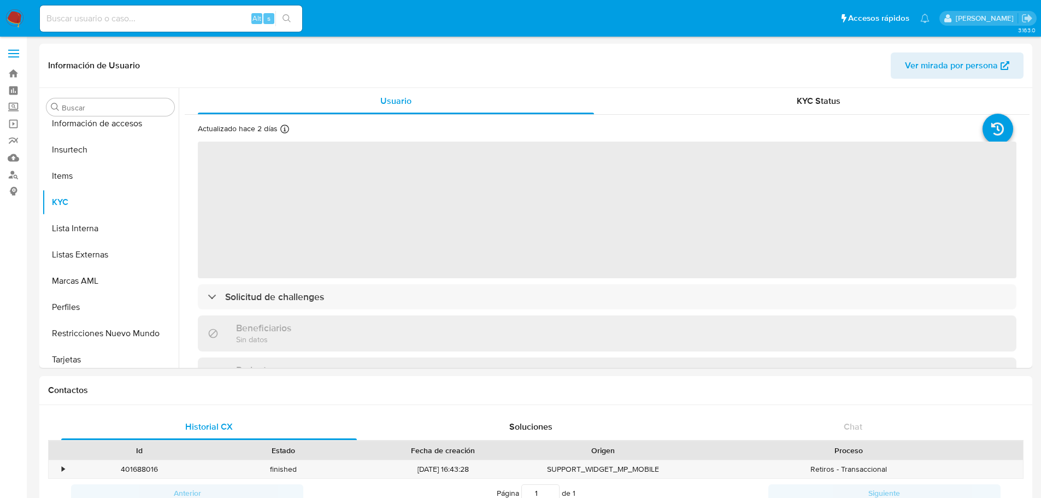
select select "10"
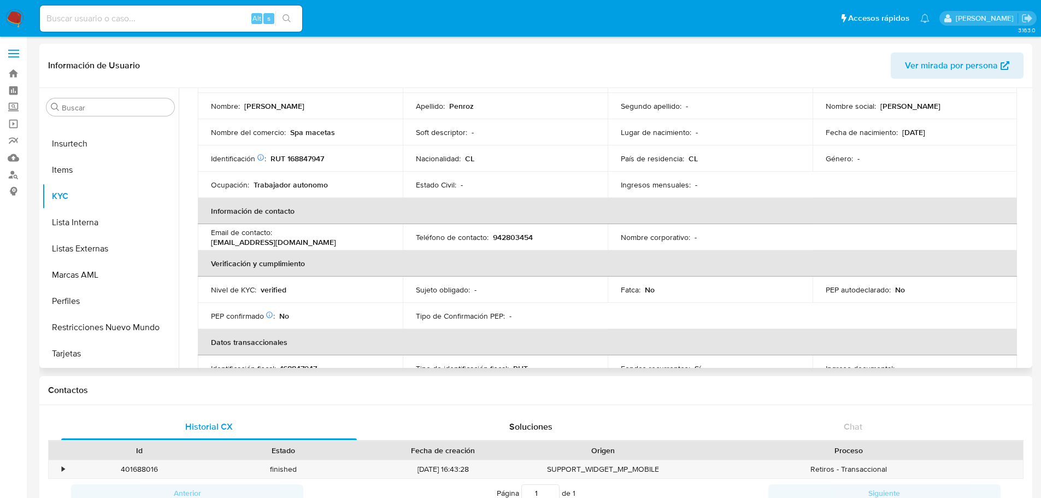
scroll to position [0, 0]
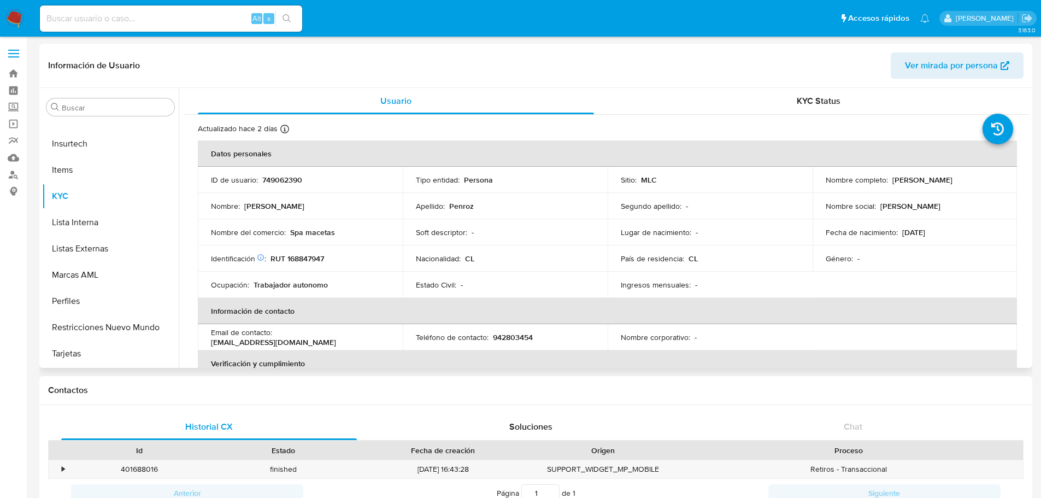
click at [306, 252] on td "Identificación Nº de serie: 516567175 : RUT 168847947" at bounding box center [300, 258] width 205 height 26
click at [309, 260] on p "RUT 168847947" at bounding box center [297, 259] width 54 height 10
copy p "168847947"
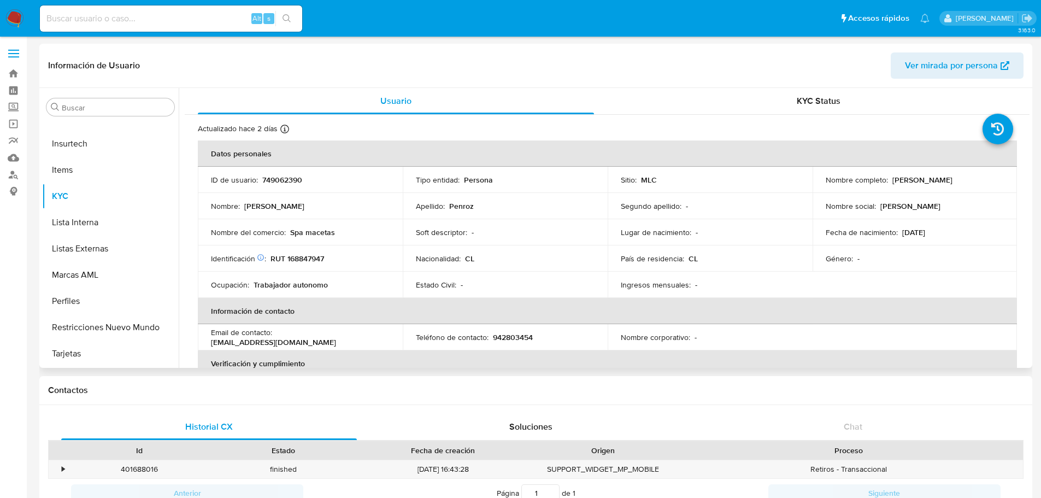
click at [288, 178] on p "749062390" at bounding box center [282, 180] width 40 height 10
copy p "749062390"
click at [281, 175] on p "749062390" at bounding box center [282, 180] width 40 height 10
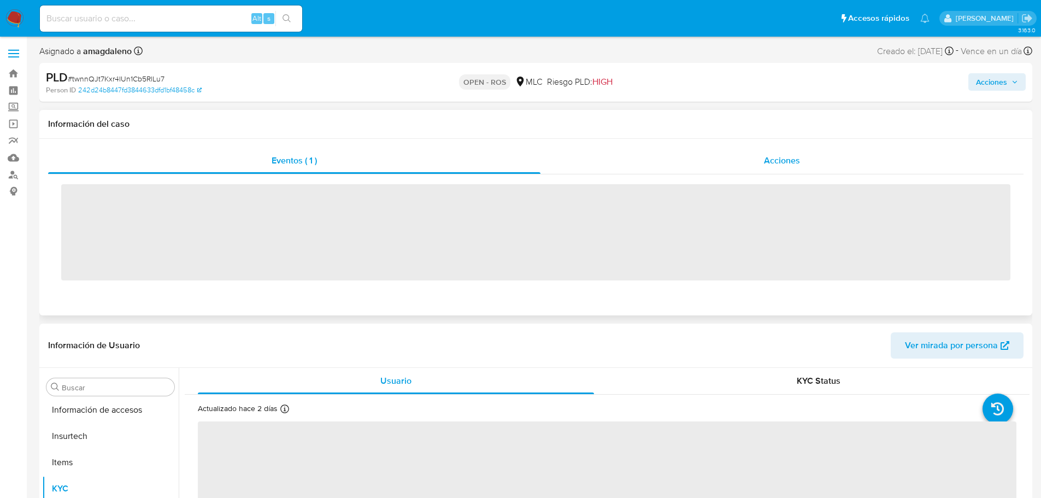
scroll to position [540, 0]
click at [722, 163] on div "Acciones" at bounding box center [781, 161] width 483 height 26
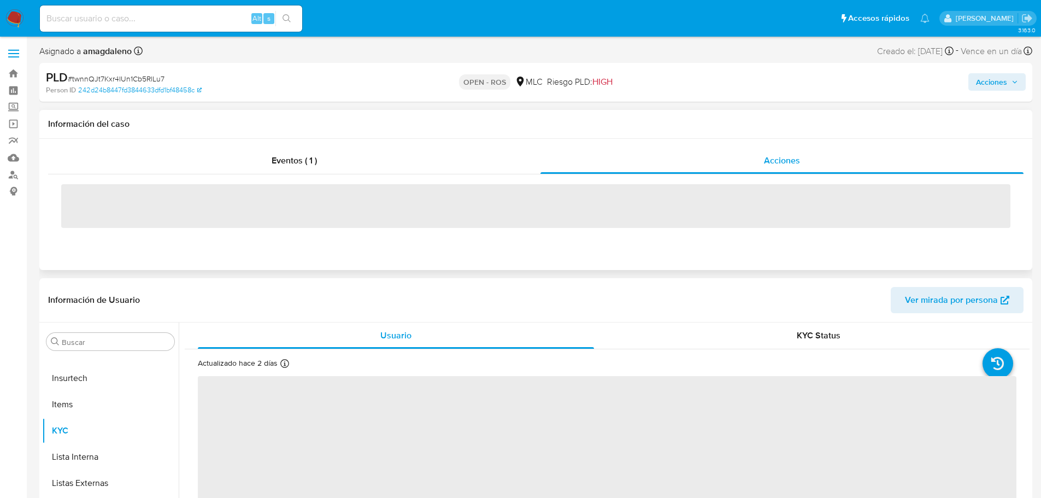
select select "10"
